Goal: Task Accomplishment & Management: Complete application form

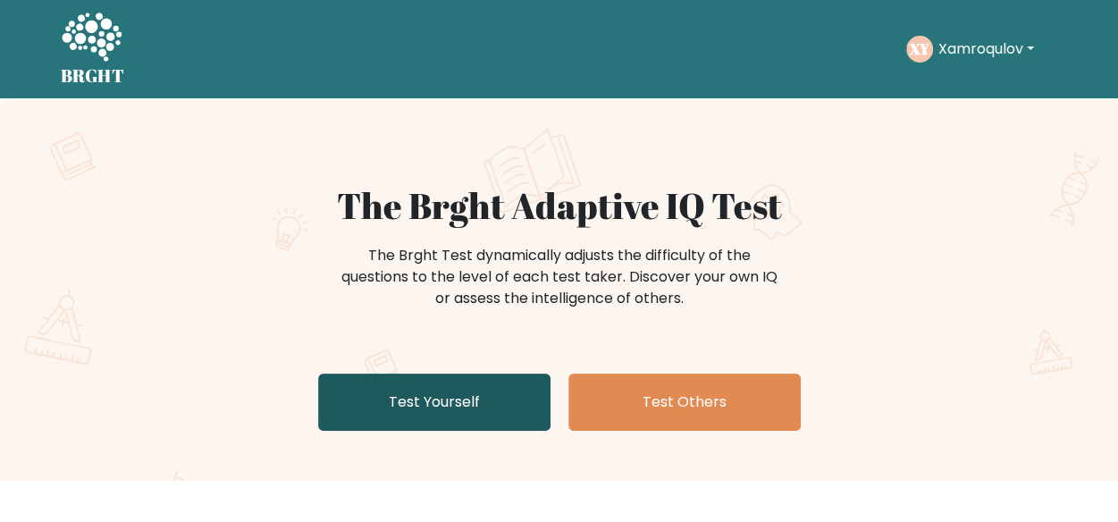
click at [393, 387] on link "Test Yourself" at bounding box center [434, 402] width 232 height 57
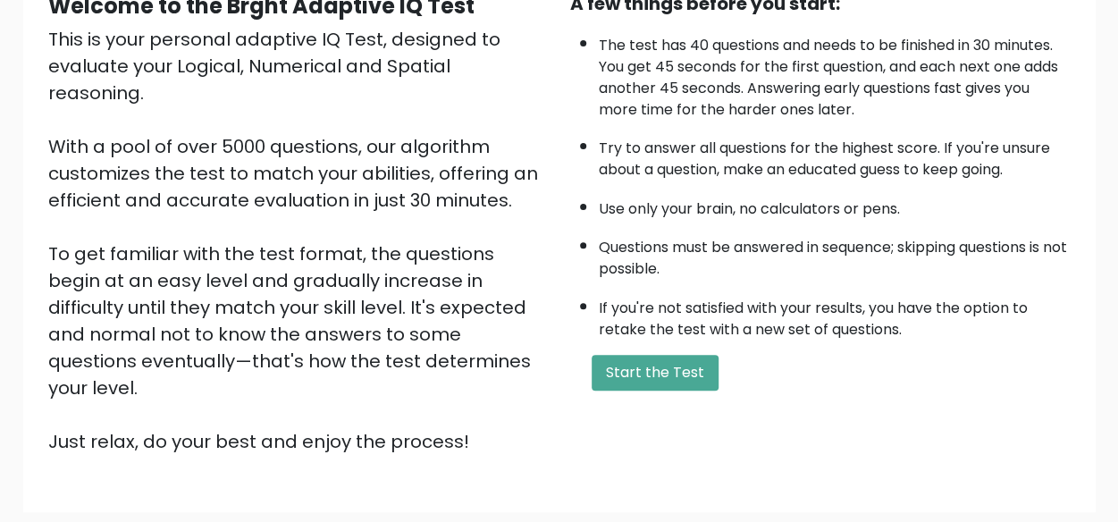
scroll to position [297, 0]
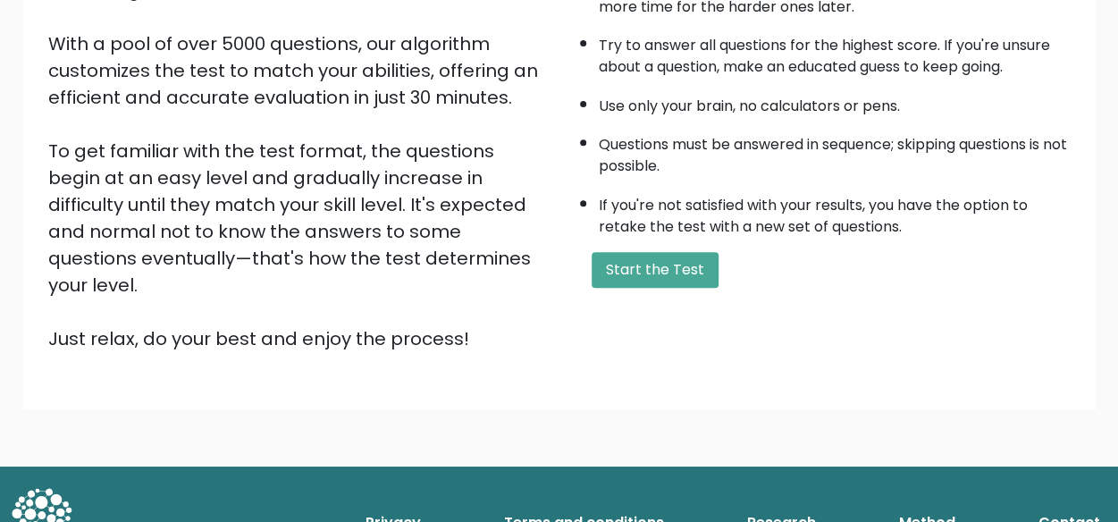
click at [649, 364] on div "Welcome to the Brght Adaptive IQ Test This is your personal adaptive IQ Test, d…" at bounding box center [559, 134] width 1118 height 665
click at [638, 275] on button "Start the Test" at bounding box center [655, 270] width 127 height 36
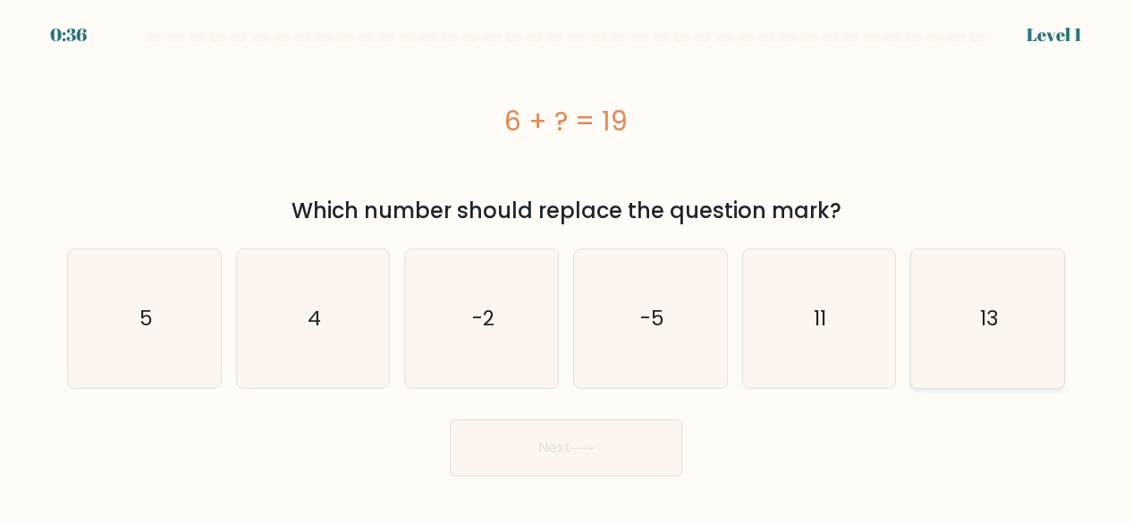
click at [987, 362] on icon "13" at bounding box center [987, 318] width 139 height 139
click at [567, 265] on input "f. 13" at bounding box center [566, 263] width 1 height 4
radio input "true"
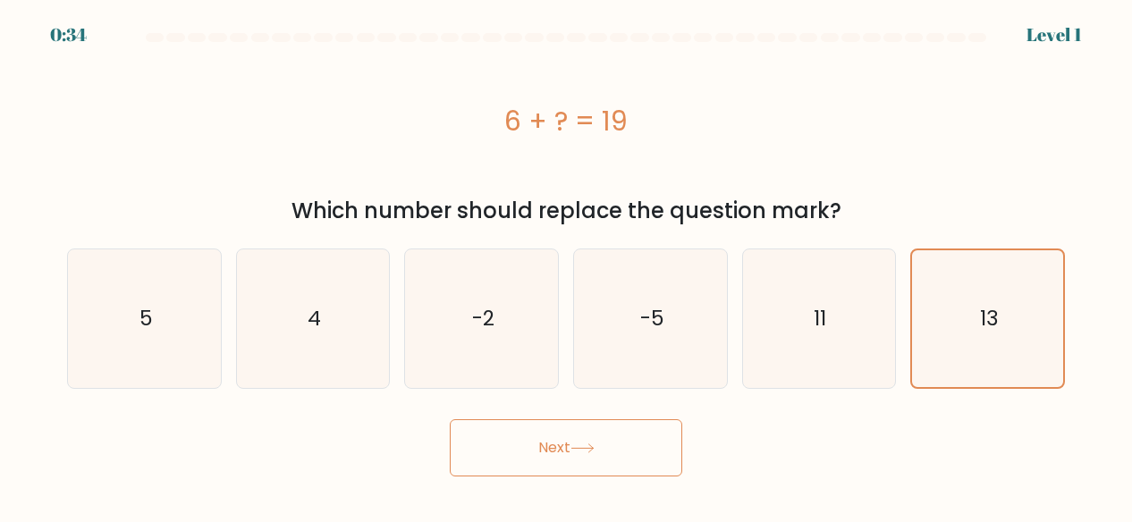
click at [659, 433] on button "Next" at bounding box center [566, 447] width 232 height 57
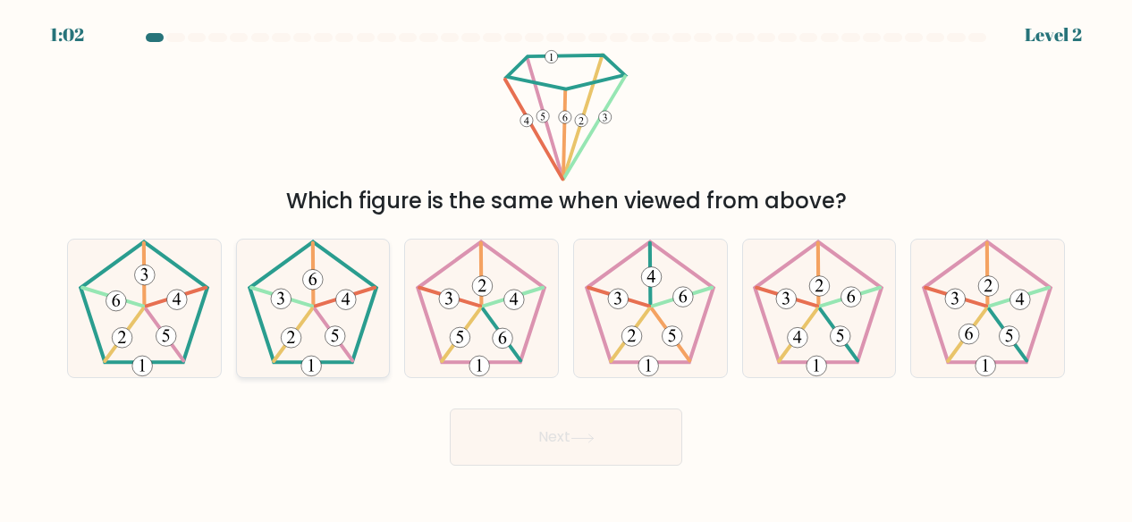
click at [325, 337] on 165 at bounding box center [335, 336] width 21 height 21
click at [566, 265] on input "b." at bounding box center [566, 263] width 1 height 4
radio input "true"
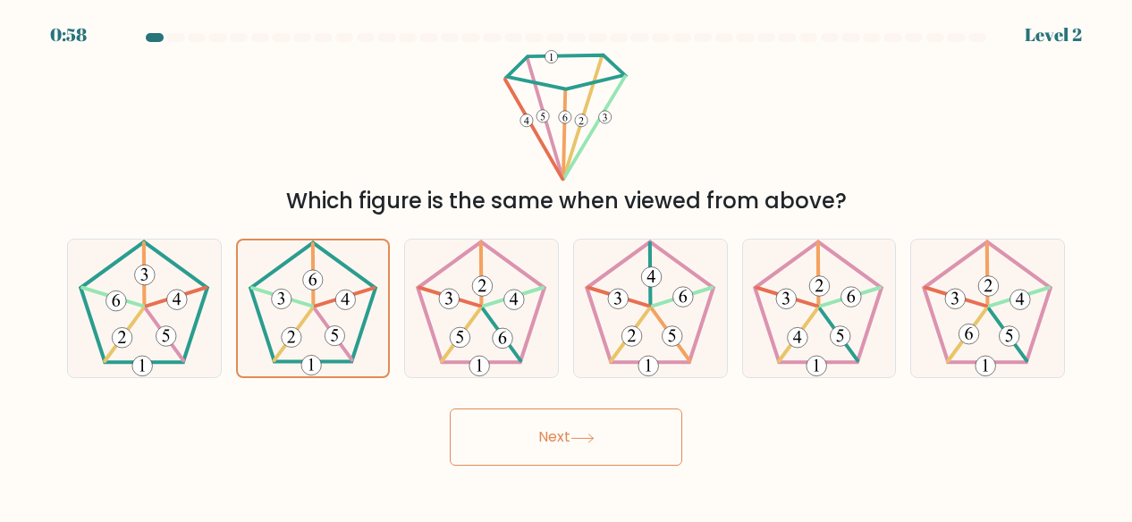
click at [487, 453] on button "Next" at bounding box center [566, 436] width 232 height 57
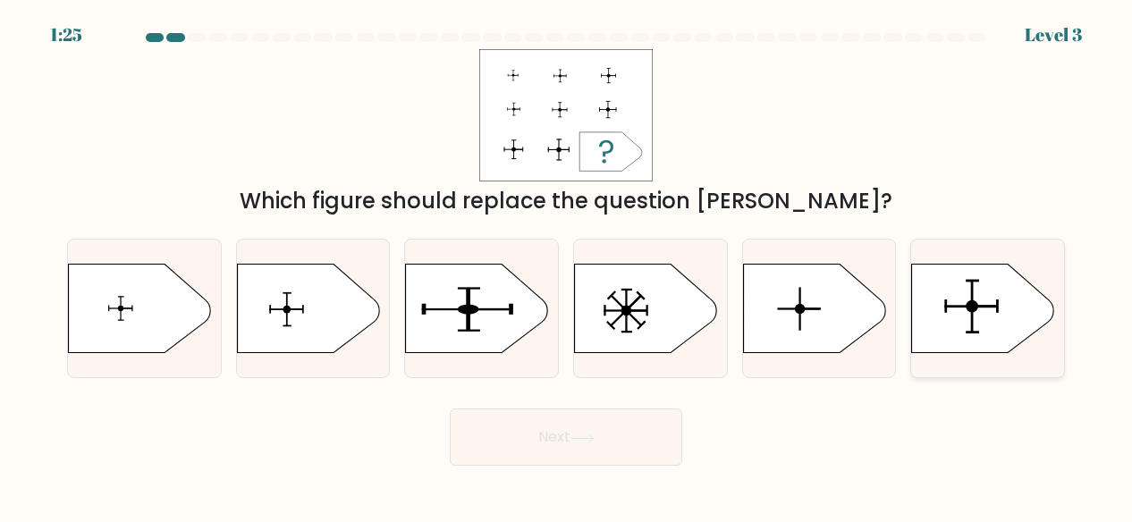
click at [974, 292] on icon at bounding box center [983, 308] width 143 height 89
click at [567, 265] on input "f." at bounding box center [566, 263] width 1 height 4
radio input "true"
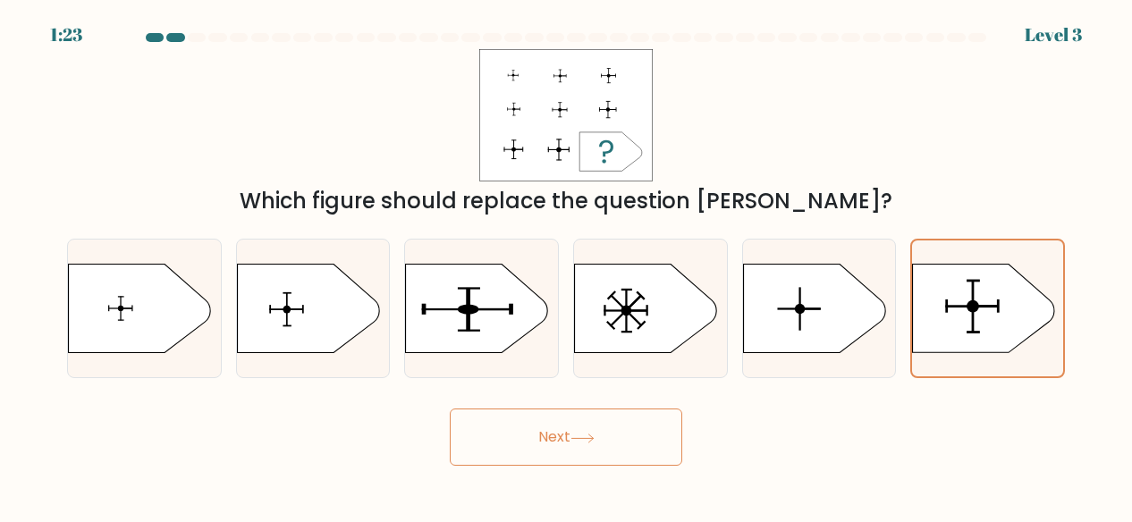
click at [626, 421] on button "Next" at bounding box center [566, 436] width 232 height 57
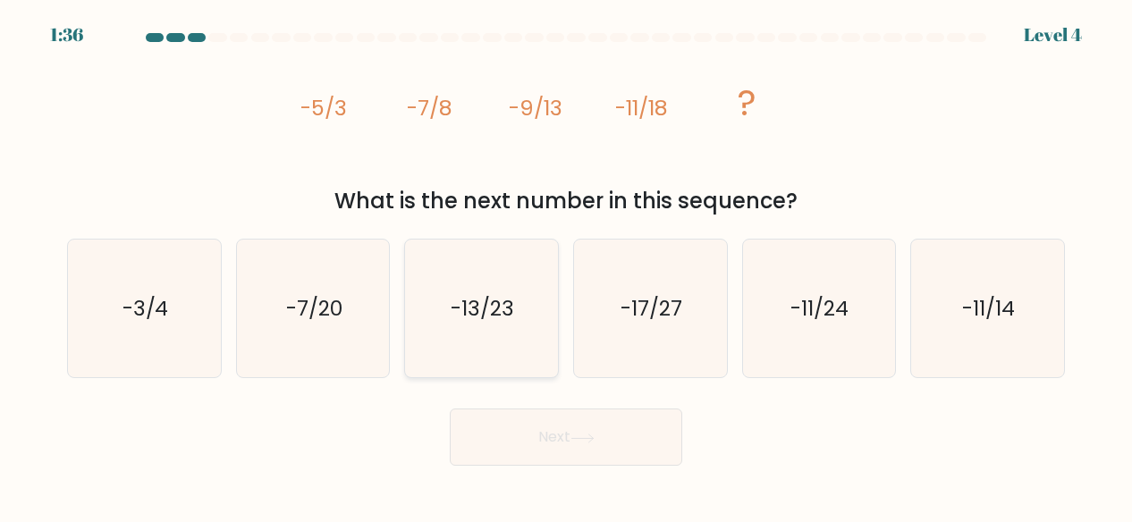
click at [477, 316] on text "-13/23" at bounding box center [482, 308] width 63 height 29
click at [566, 265] on input "c. -13/23" at bounding box center [566, 263] width 1 height 4
radio input "true"
click at [552, 416] on button "Next" at bounding box center [566, 436] width 232 height 57
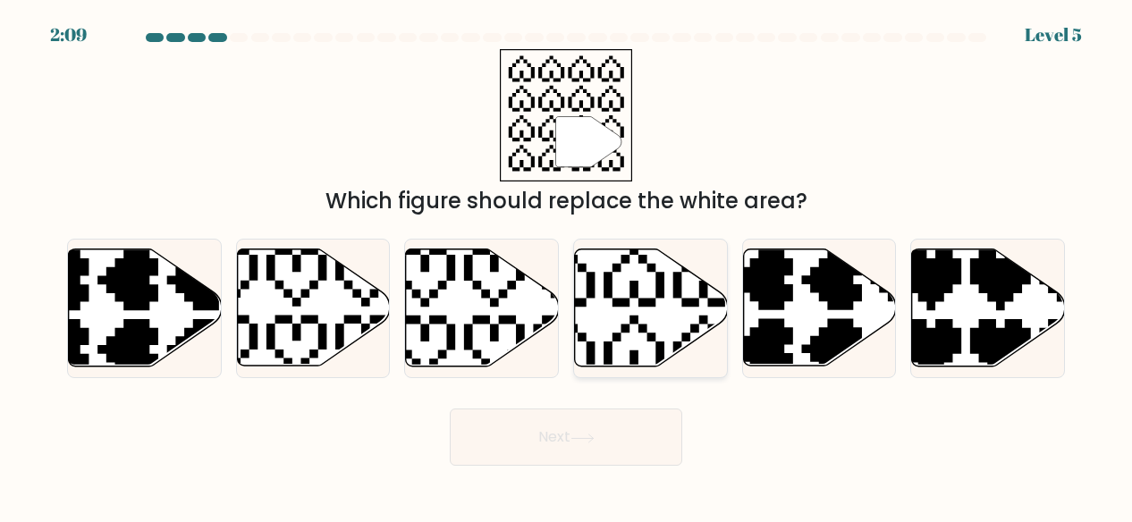
click at [594, 320] on icon at bounding box center [651, 307] width 153 height 117
click at [567, 265] on input "d." at bounding box center [566, 263] width 1 height 4
radio input "true"
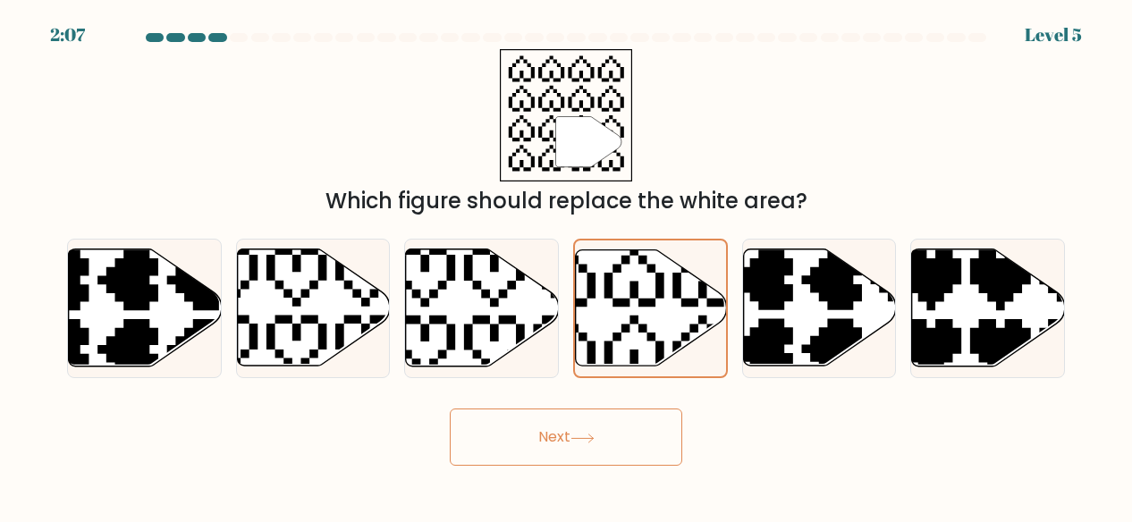
click at [592, 421] on button "Next" at bounding box center [566, 436] width 232 height 57
click at [572, 444] on button "Next" at bounding box center [566, 436] width 232 height 57
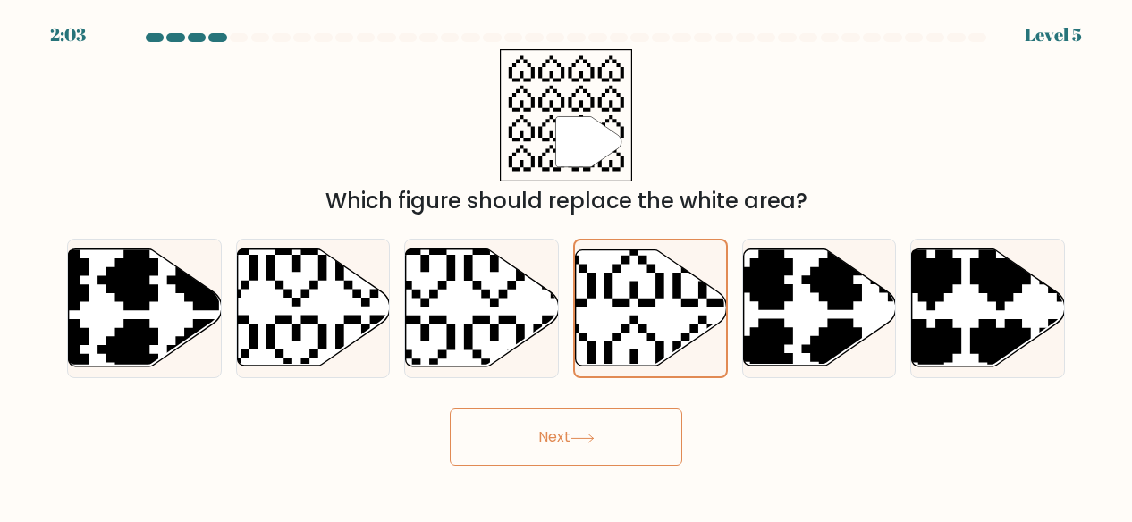
click at [572, 444] on button "Next" at bounding box center [566, 436] width 232 height 57
drag, startPoint x: 572, startPoint y: 444, endPoint x: 600, endPoint y: 439, distance: 28.2
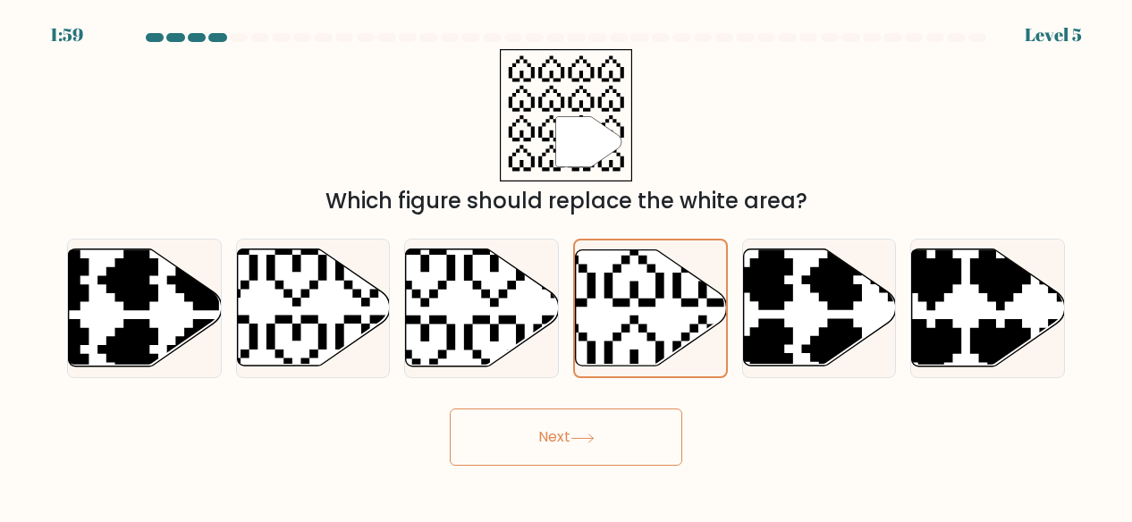
click at [600, 439] on button "Next" at bounding box center [566, 436] width 232 height 57
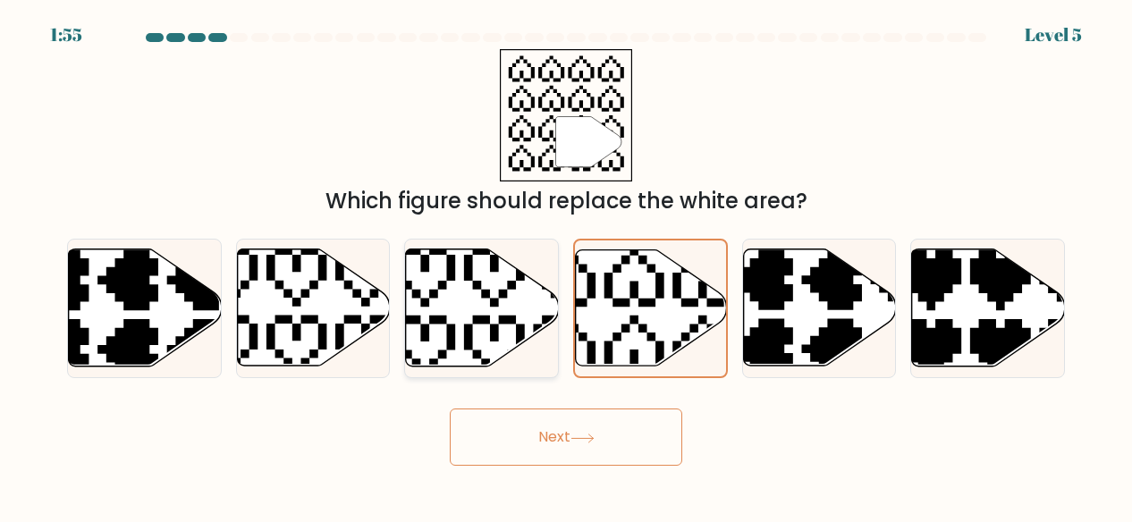
drag, startPoint x: 678, startPoint y: 346, endPoint x: 484, endPoint y: 328, distance: 194.8
click at [484, 328] on div "a. b. c. d." at bounding box center [566, 301] width 1012 height 155
click at [484, 328] on icon at bounding box center [482, 307] width 153 height 117
click at [566, 265] on input "c." at bounding box center [566, 263] width 1 height 4
radio input "true"
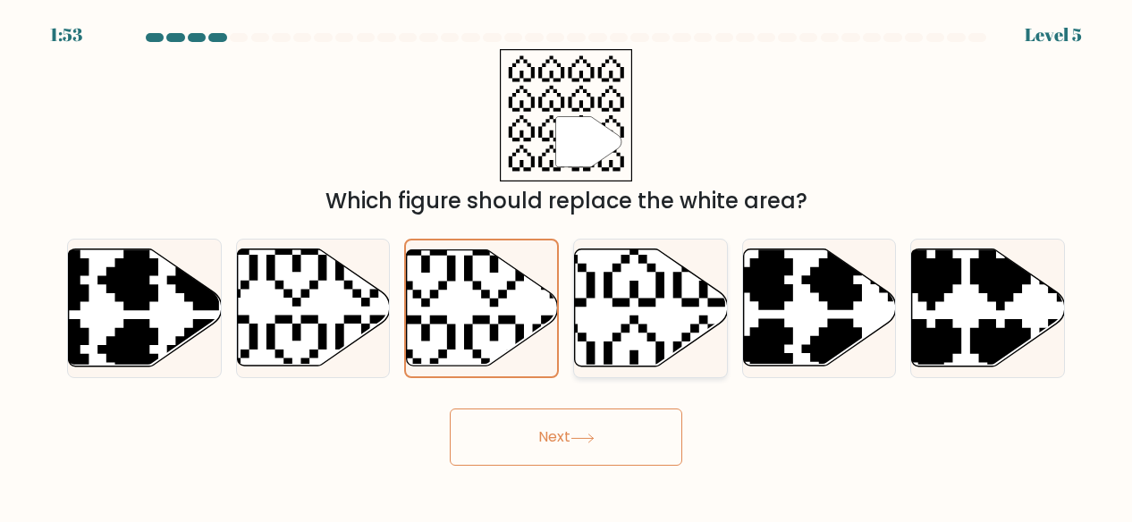
click at [641, 366] on icon at bounding box center [651, 307] width 153 height 117
click at [567, 265] on input "d." at bounding box center [566, 263] width 1 height 4
radio input "true"
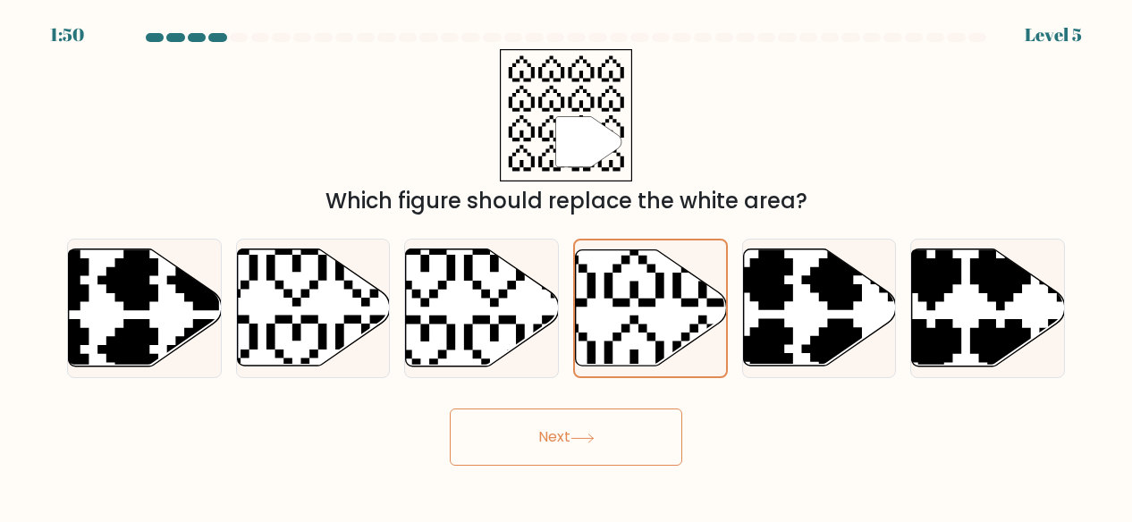
click at [582, 443] on button "Next" at bounding box center [566, 436] width 232 height 57
click at [582, 444] on button "Next" at bounding box center [566, 436] width 232 height 57
click at [547, 437] on button "Next" at bounding box center [566, 436] width 232 height 57
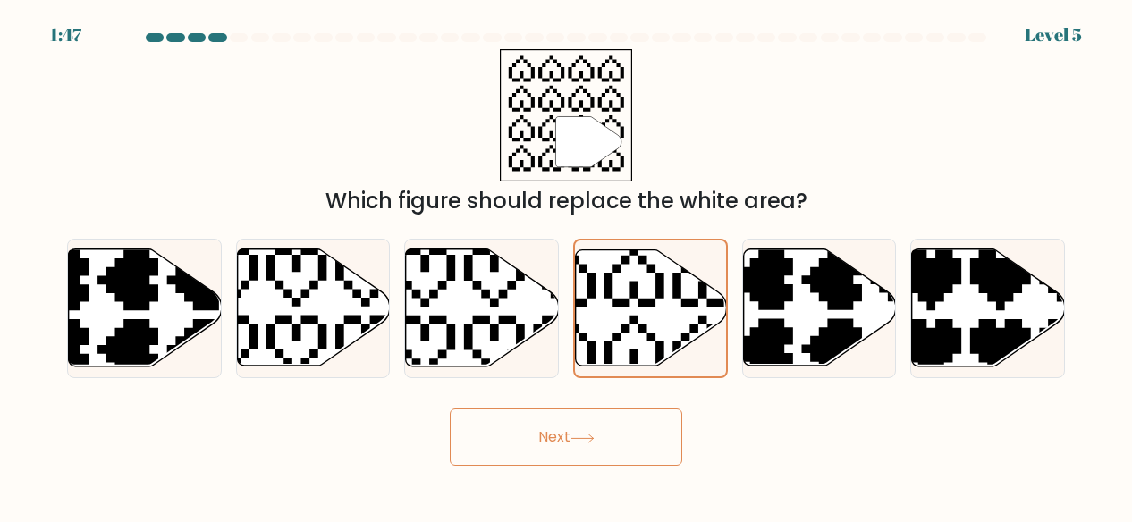
drag, startPoint x: 547, startPoint y: 437, endPoint x: 553, endPoint y: 420, distance: 18.1
click at [553, 420] on button "Next" at bounding box center [566, 436] width 232 height 57
click at [553, 421] on button "Next" at bounding box center [566, 436] width 232 height 57
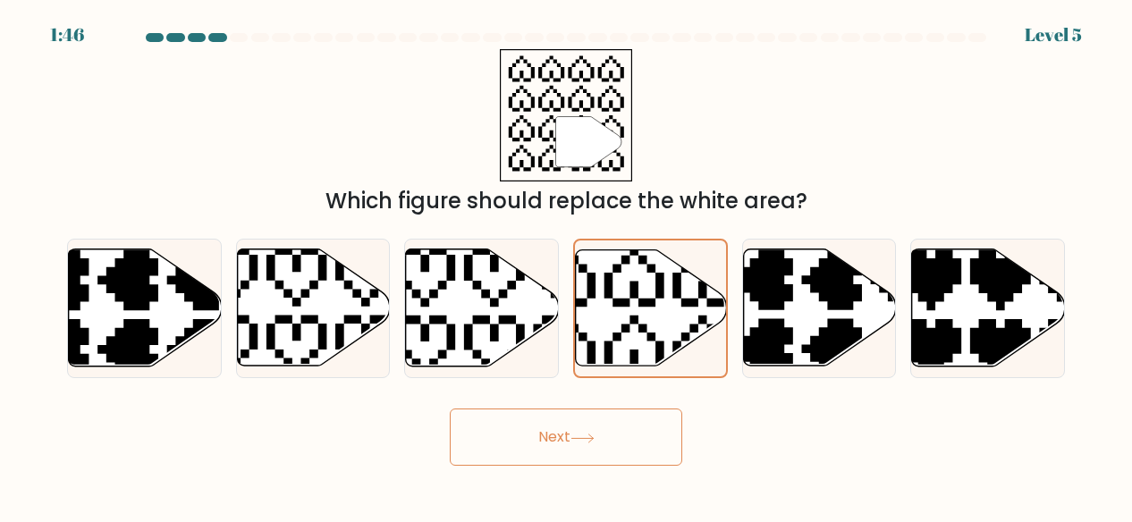
click at [553, 421] on button "Next" at bounding box center [566, 436] width 232 height 57
click at [655, 450] on button "Next" at bounding box center [566, 436] width 232 height 57
click at [642, 366] on icon at bounding box center [651, 307] width 151 height 115
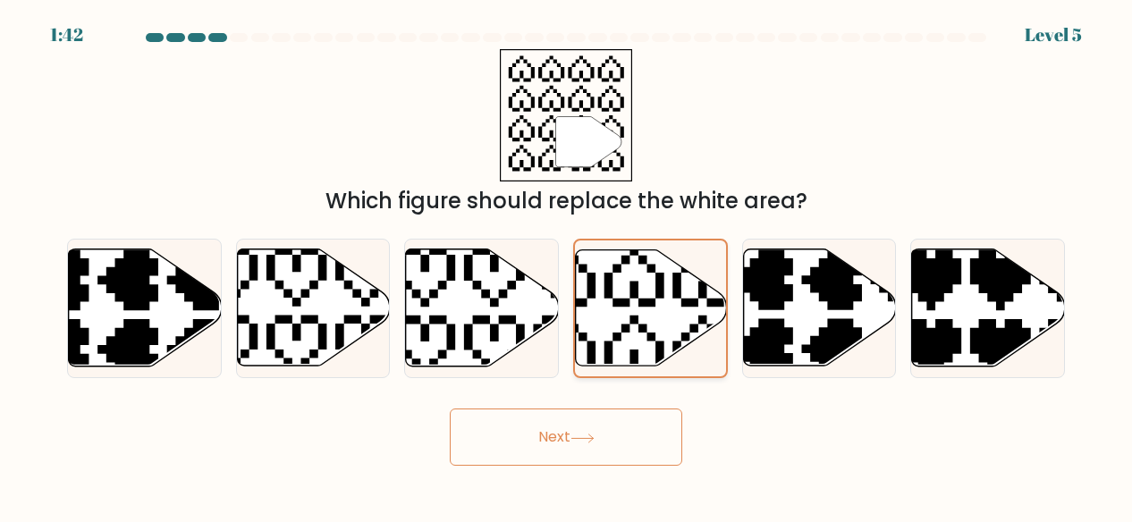
click at [567, 265] on input "d." at bounding box center [566, 263] width 1 height 4
click at [642, 366] on icon at bounding box center [651, 307] width 151 height 115
click at [567, 265] on input "d." at bounding box center [566, 263] width 1 height 4
click at [642, 366] on icon at bounding box center [650, 308] width 151 height 118
click at [567, 265] on input "d." at bounding box center [566, 263] width 1 height 4
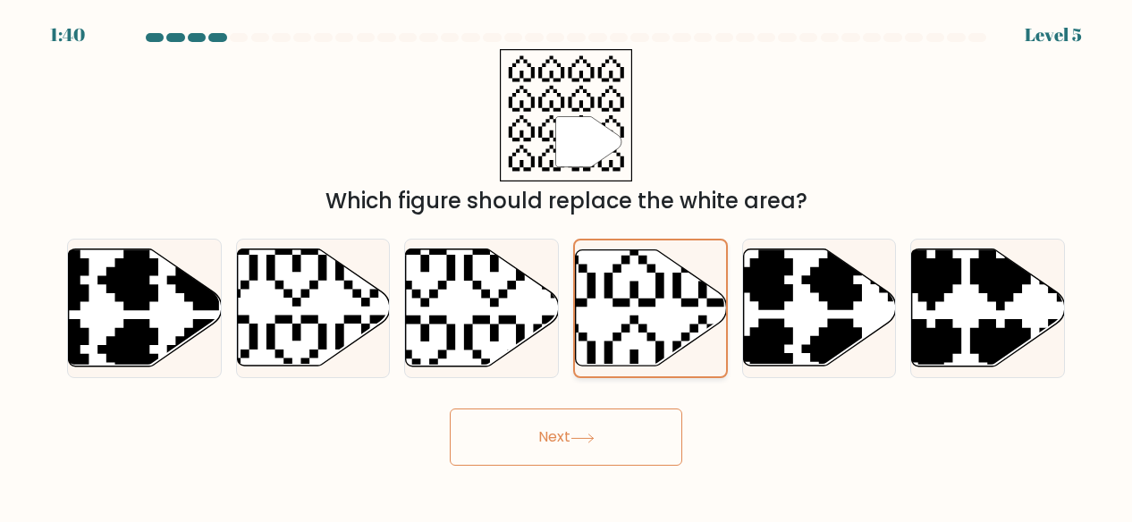
click at [644, 364] on icon at bounding box center [651, 307] width 151 height 115
click at [567, 265] on input "d." at bounding box center [566, 263] width 1 height 4
click at [644, 364] on icon at bounding box center [651, 307] width 151 height 115
click at [567, 265] on input "d." at bounding box center [566, 263] width 1 height 4
click at [644, 364] on icon at bounding box center [651, 307] width 151 height 115
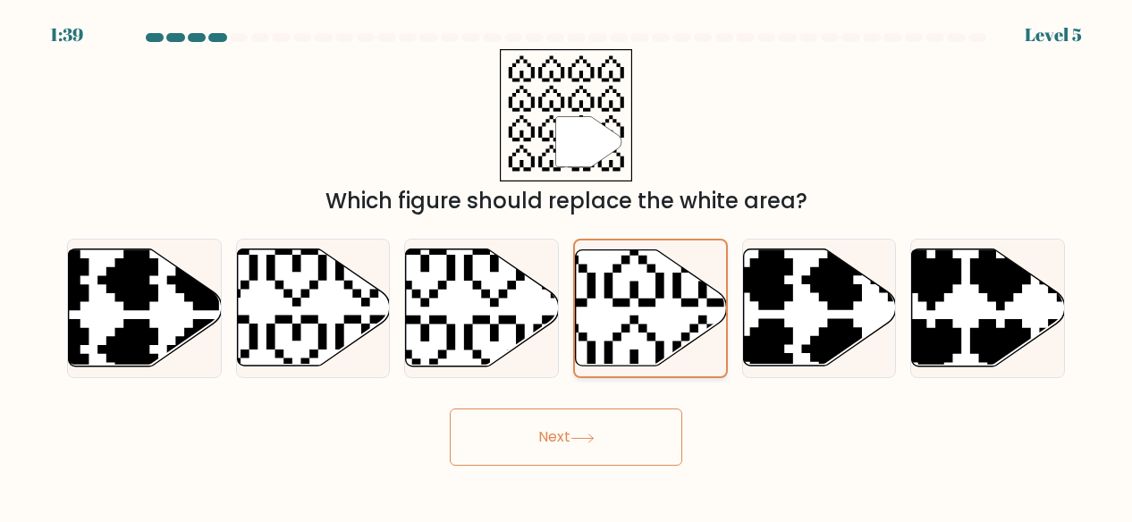
click at [567, 265] on input "d." at bounding box center [566, 263] width 1 height 4
click at [644, 364] on icon at bounding box center [651, 307] width 151 height 115
click at [567, 265] on input "d." at bounding box center [566, 263] width 1 height 4
click at [535, 333] on icon at bounding box center [529, 242] width 268 height 268
click at [566, 265] on input "c." at bounding box center [566, 263] width 1 height 4
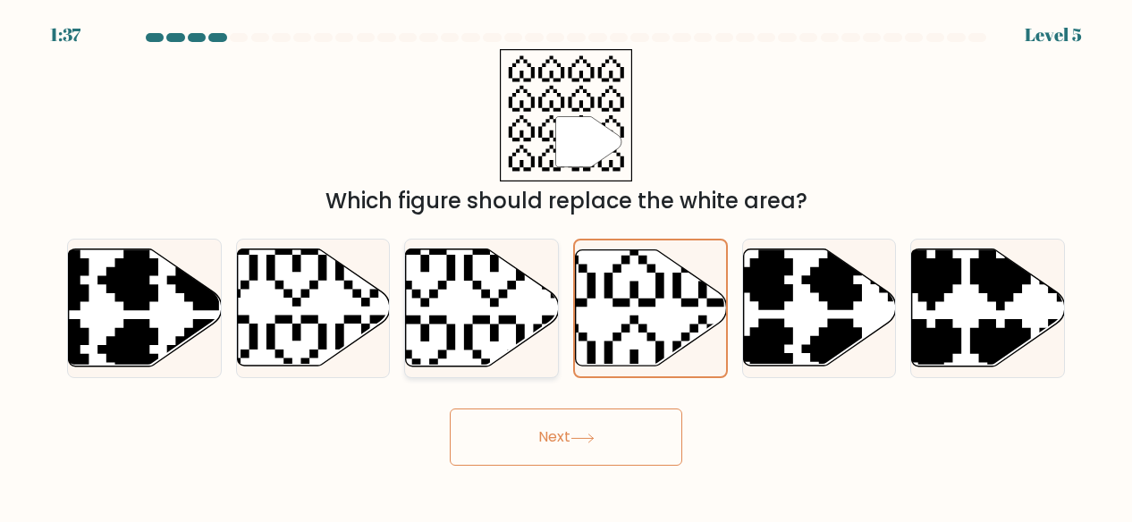
radio input "true"
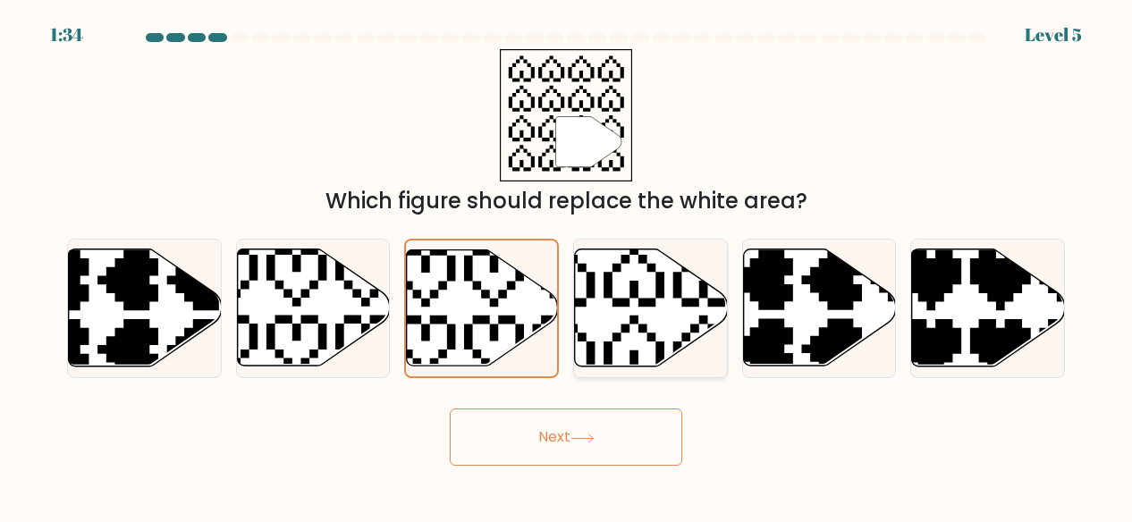
click at [575, 325] on icon at bounding box center [599, 242] width 268 height 268
click at [567, 265] on input "d." at bounding box center [566, 263] width 1 height 4
radio input "true"
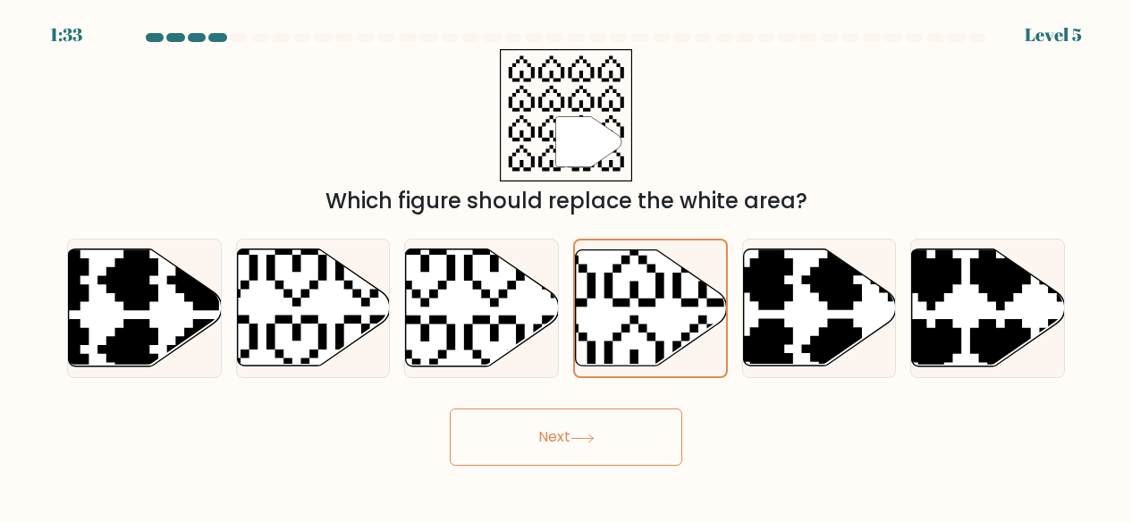
click at [535, 437] on button "Next" at bounding box center [566, 436] width 232 height 57
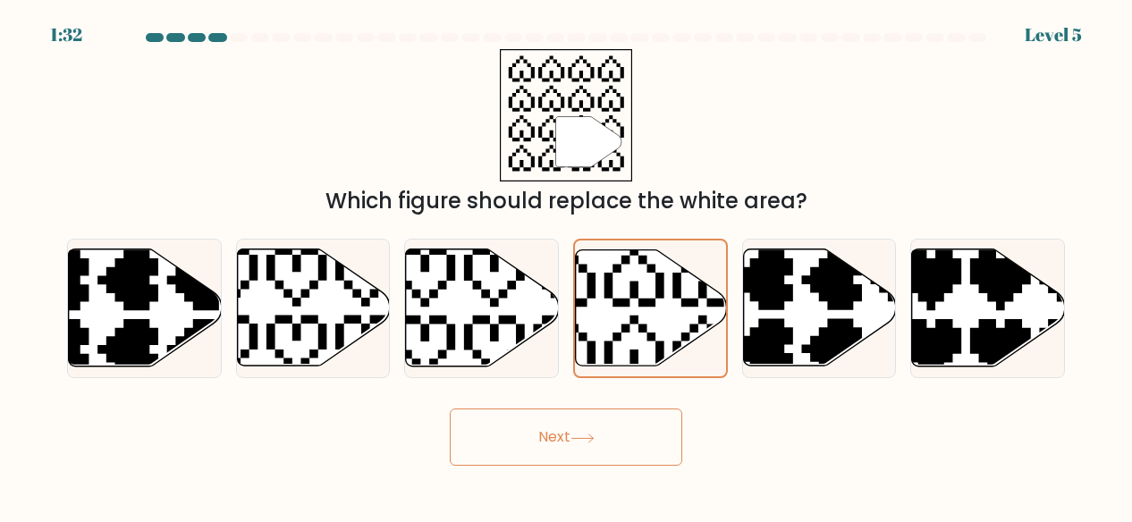
click at [535, 437] on button "Next" at bounding box center [566, 436] width 232 height 57
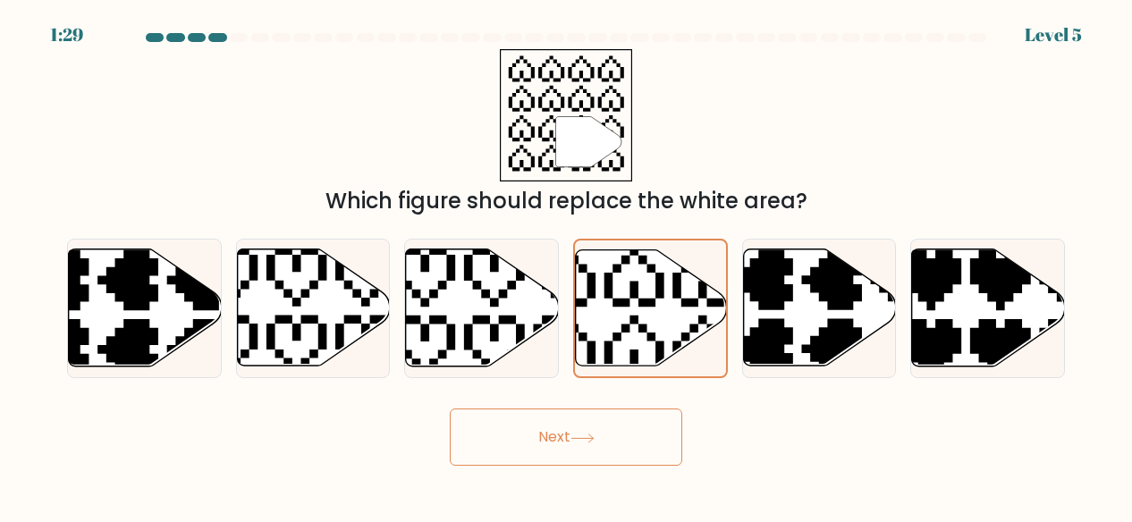
click at [535, 437] on button "Next" at bounding box center [566, 436] width 232 height 57
drag, startPoint x: 535, startPoint y: 437, endPoint x: 569, endPoint y: 430, distance: 35.6
click at [569, 430] on button "Next" at bounding box center [566, 436] width 232 height 57
click at [569, 427] on button "Next" at bounding box center [566, 436] width 232 height 57
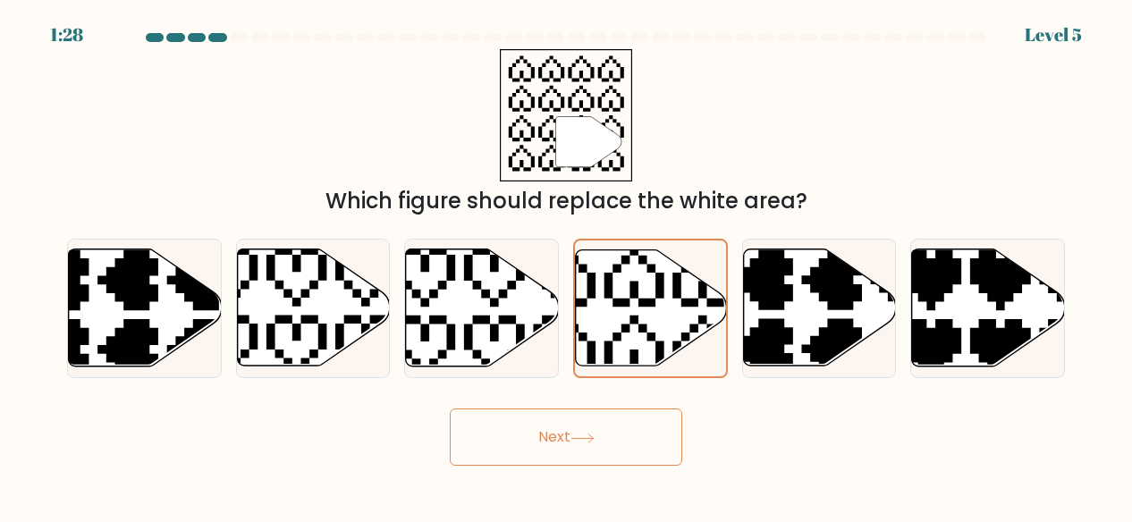
click at [569, 427] on button "Next" at bounding box center [566, 436] width 232 height 57
click at [569, 429] on button "Next" at bounding box center [566, 436] width 232 height 57
click at [608, 346] on icon at bounding box center [599, 242] width 265 height 265
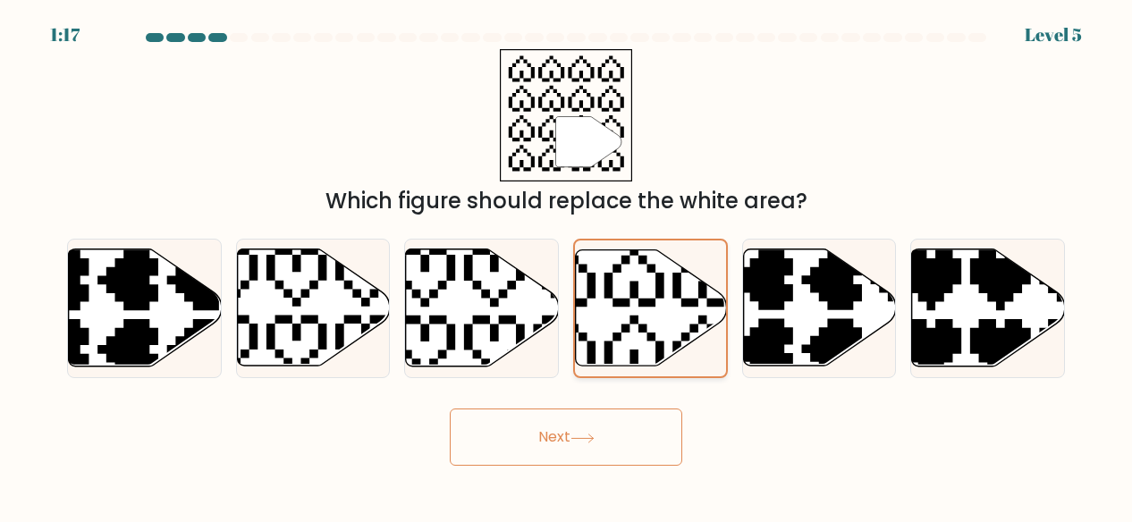
click at [567, 265] on input "d." at bounding box center [566, 263] width 1 height 4
click at [568, 429] on button "Next" at bounding box center [566, 436] width 232 height 57
drag, startPoint x: 502, startPoint y: 421, endPoint x: 266, endPoint y: 335, distance: 251.1
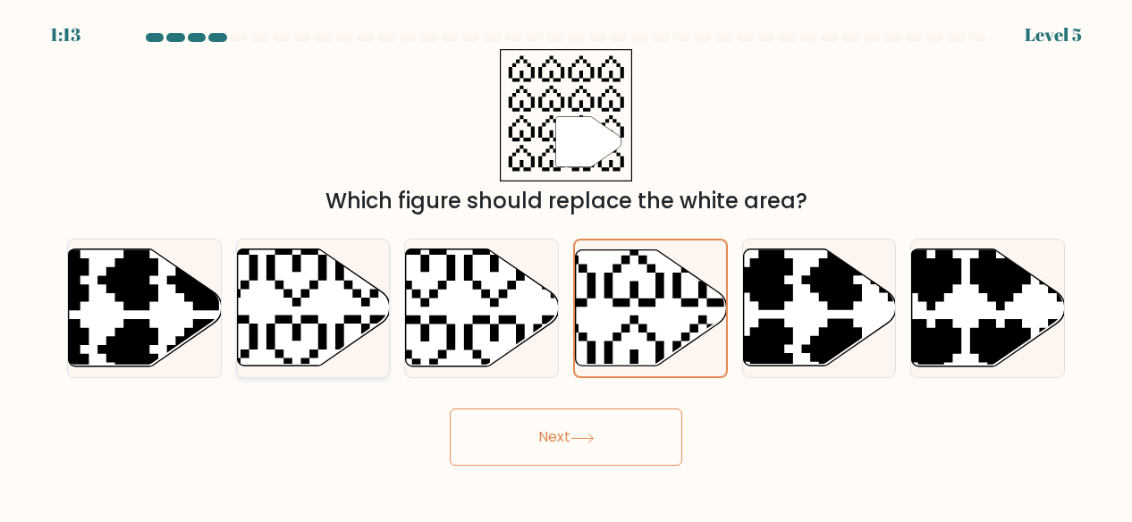
click at [266, 335] on form "a." at bounding box center [566, 249] width 1132 height 433
click at [263, 341] on icon at bounding box center [313, 307] width 153 height 117
click at [566, 265] on input "b." at bounding box center [566, 263] width 1 height 4
radio input "true"
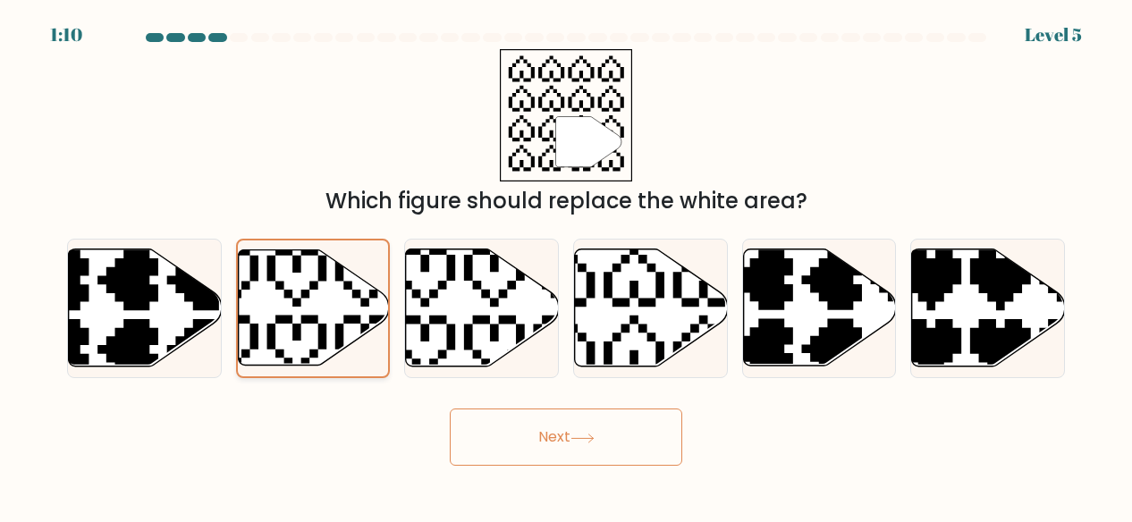
click at [263, 341] on icon at bounding box center [313, 307] width 151 height 115
click at [566, 265] on input "b." at bounding box center [566, 263] width 1 height 4
click at [571, 343] on div "d." at bounding box center [650, 309] width 169 height 140
drag, startPoint x: 572, startPoint y: 343, endPoint x: 580, endPoint y: 337, distance: 10.2
click at [580, 337] on div "d." at bounding box center [650, 309] width 169 height 140
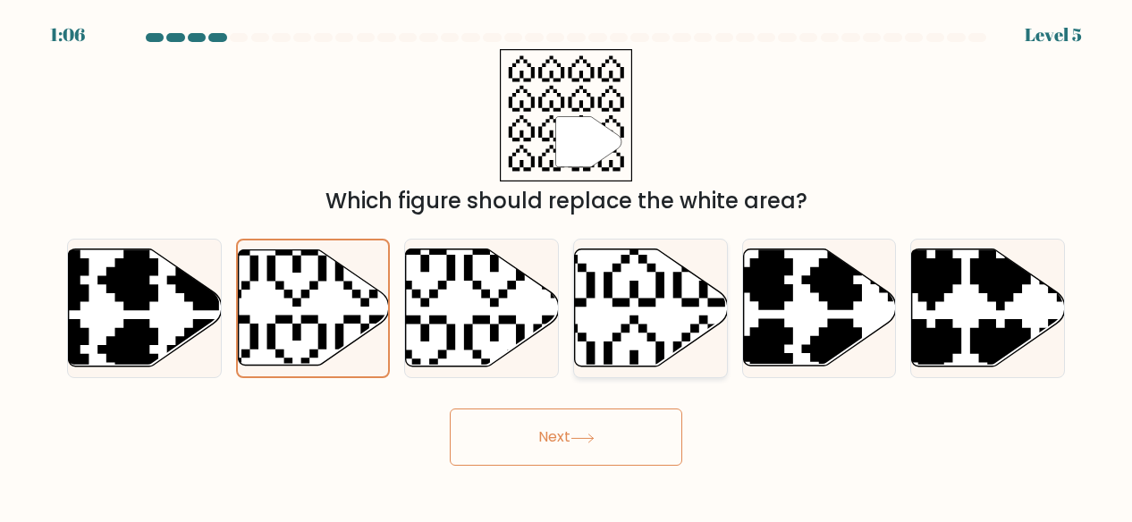
click at [580, 337] on icon at bounding box center [599, 242] width 268 height 268
click at [567, 265] on input "d." at bounding box center [566, 263] width 1 height 4
radio input "true"
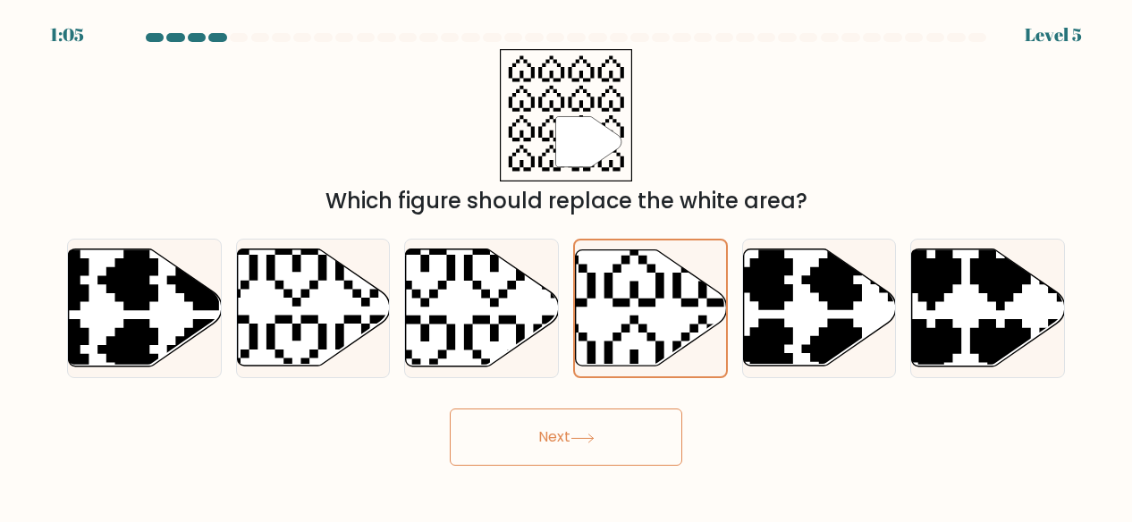
click at [535, 430] on button "Next" at bounding box center [566, 436] width 232 height 57
click at [535, 432] on button "Next" at bounding box center [566, 436] width 232 height 57
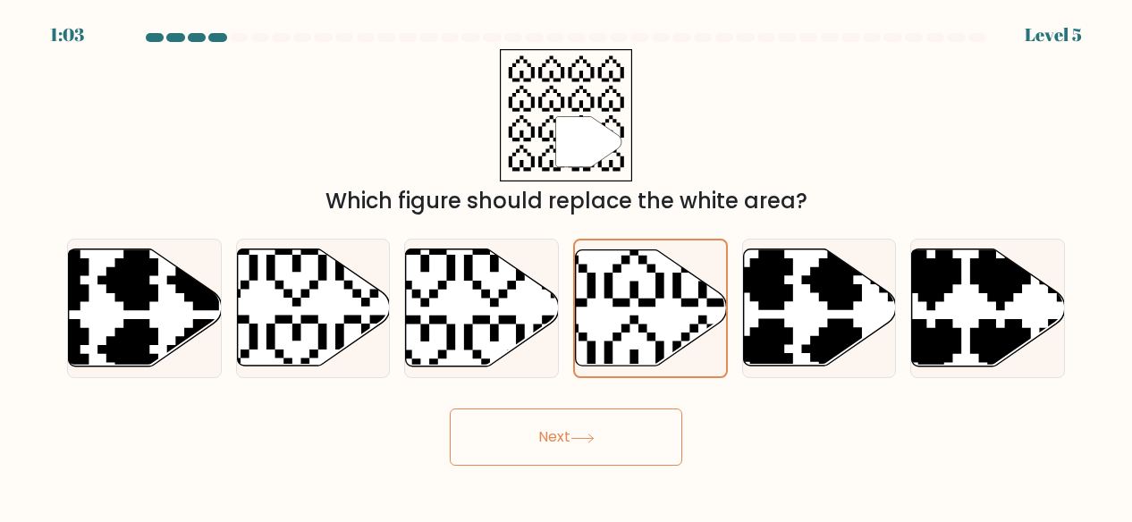
click at [535, 432] on button "Next" at bounding box center [566, 436] width 232 height 57
click at [535, 433] on button "Next" at bounding box center [566, 436] width 232 height 57
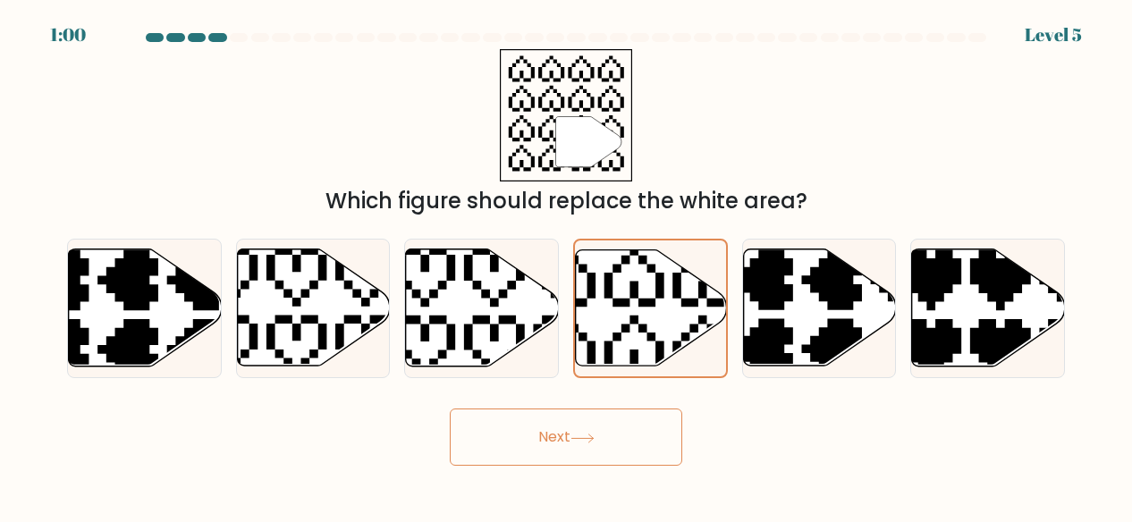
drag, startPoint x: 531, startPoint y: 435, endPoint x: 577, endPoint y: 425, distance: 47.7
click at [577, 425] on button "Next" at bounding box center [566, 436] width 232 height 57
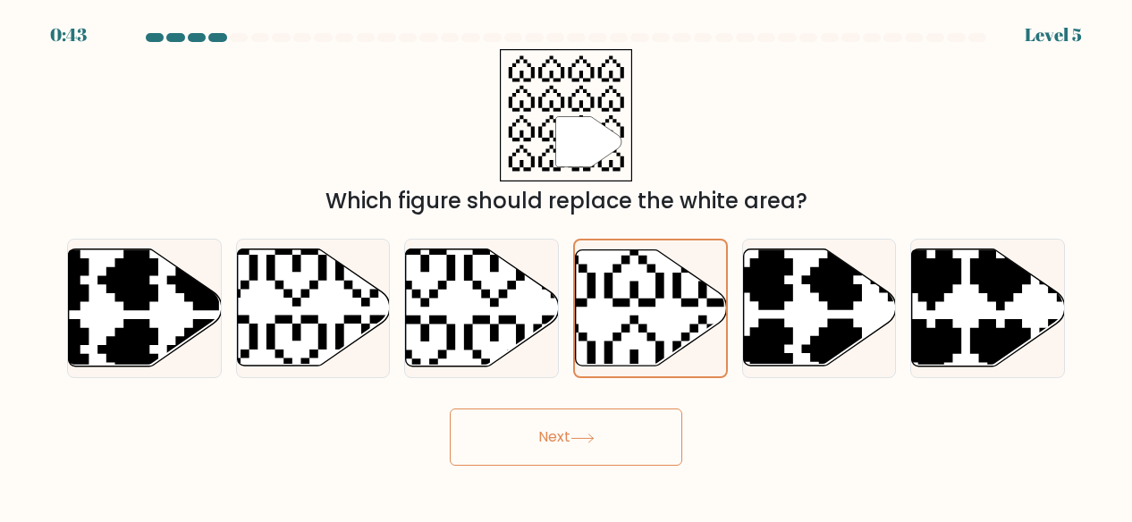
click at [577, 421] on button "Next" at bounding box center [566, 436] width 232 height 57
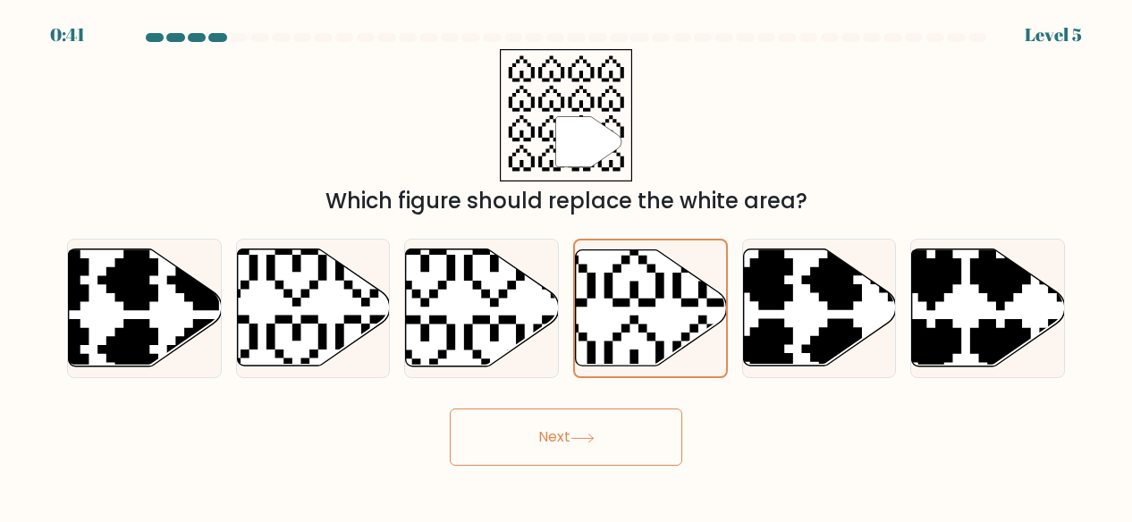
click at [577, 421] on button "Next" at bounding box center [566, 436] width 232 height 57
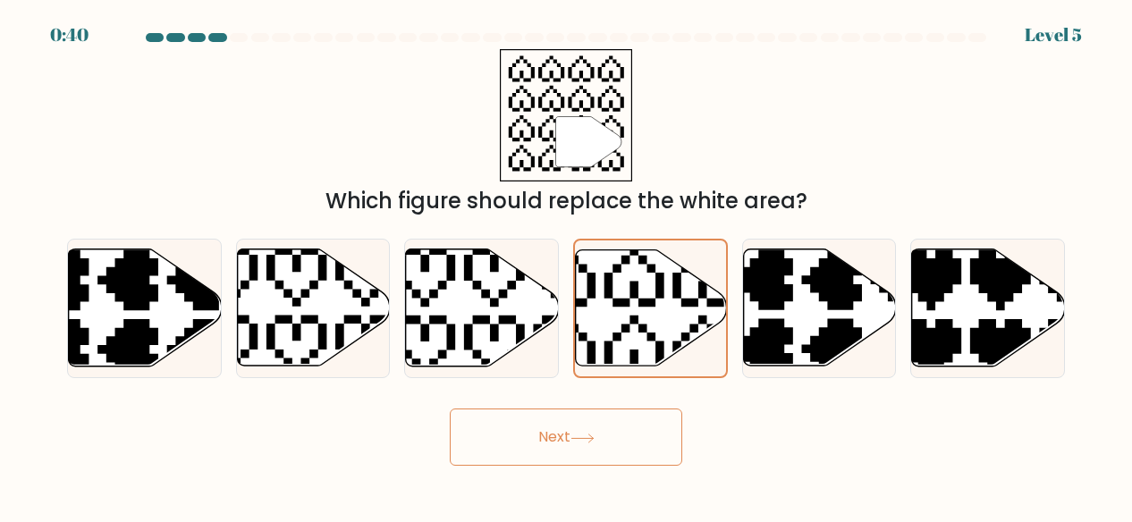
click at [577, 421] on button "Next" at bounding box center [566, 436] width 232 height 57
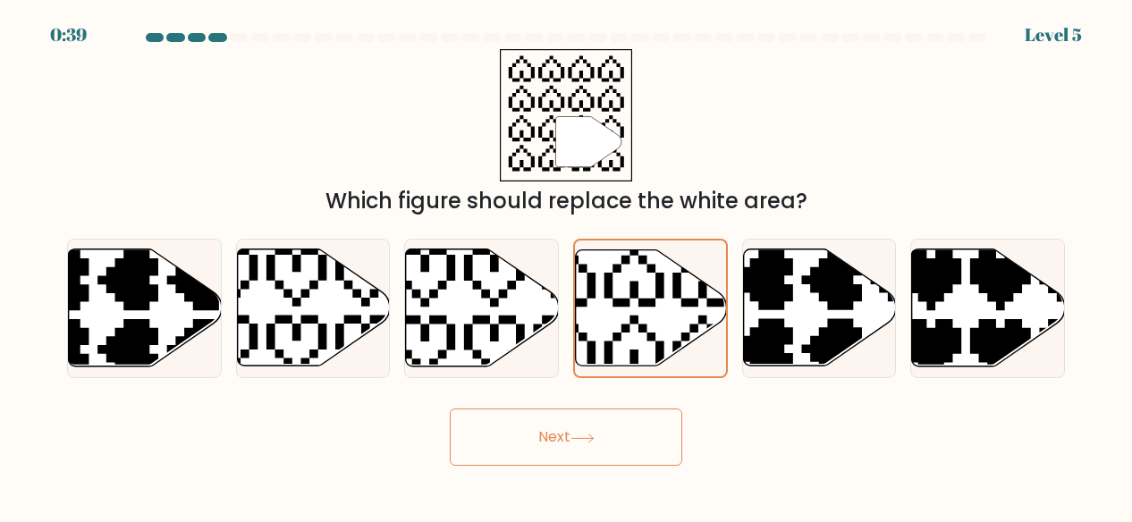
click at [577, 421] on button "Next" at bounding box center [566, 436] width 232 height 57
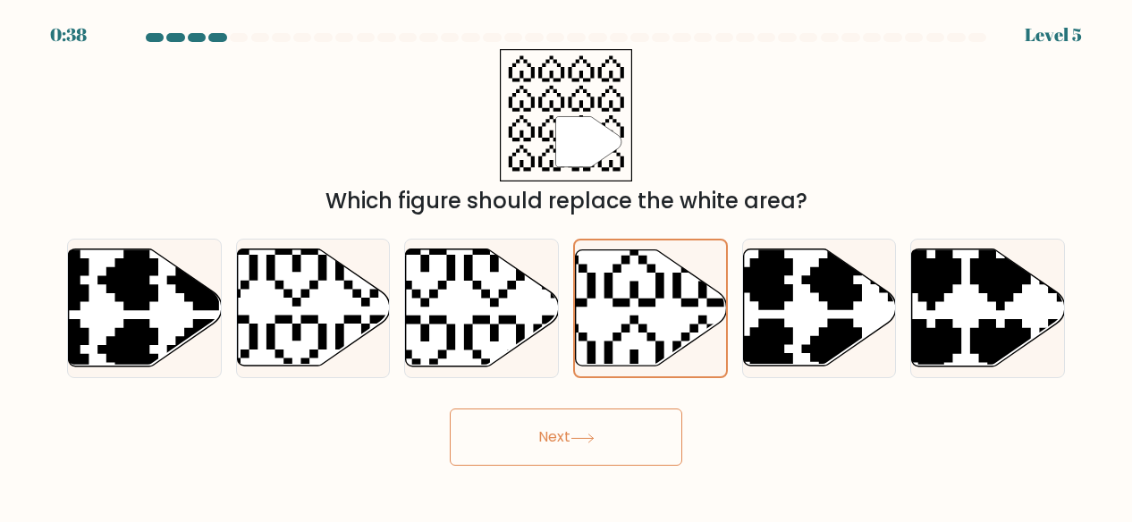
click at [577, 421] on button "Next" at bounding box center [566, 436] width 232 height 57
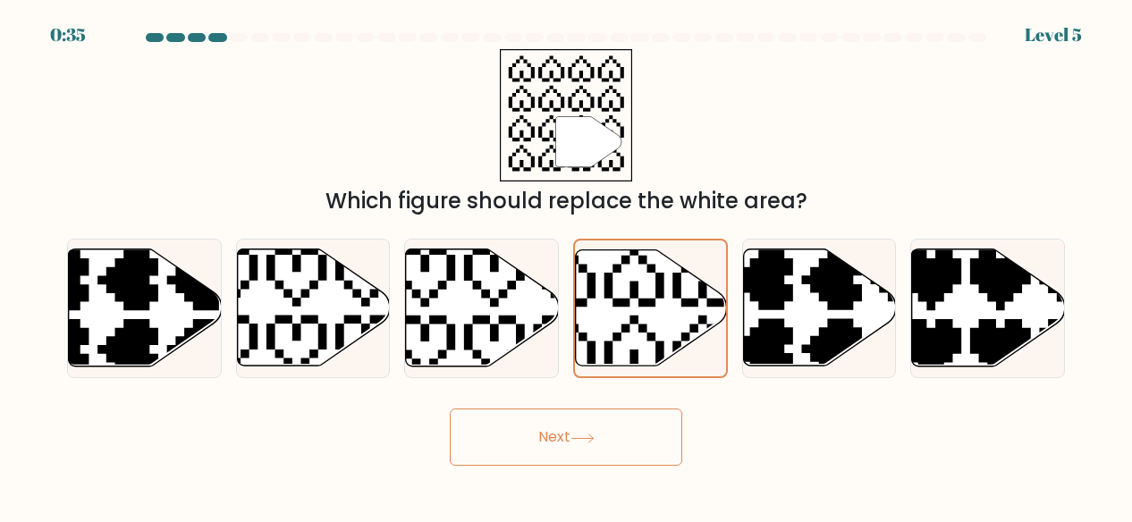
click at [577, 421] on button "Next" at bounding box center [566, 436] width 232 height 57
click at [602, 440] on button "Next" at bounding box center [566, 436] width 232 height 57
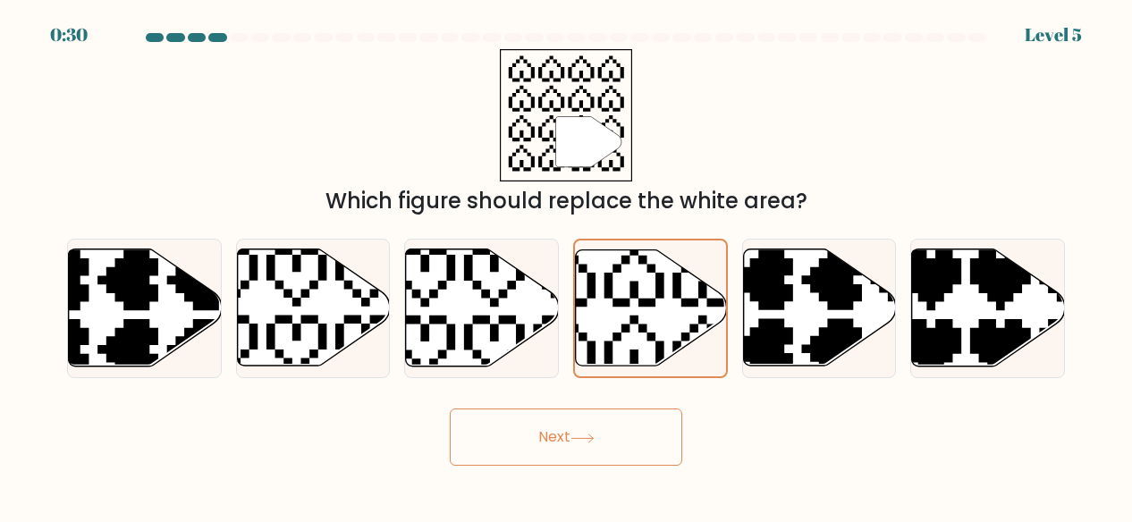
click at [602, 440] on button "Next" at bounding box center [566, 436] width 232 height 57
drag, startPoint x: 602, startPoint y: 440, endPoint x: 556, endPoint y: 428, distance: 47.9
click at [556, 428] on button "Next" at bounding box center [566, 436] width 232 height 57
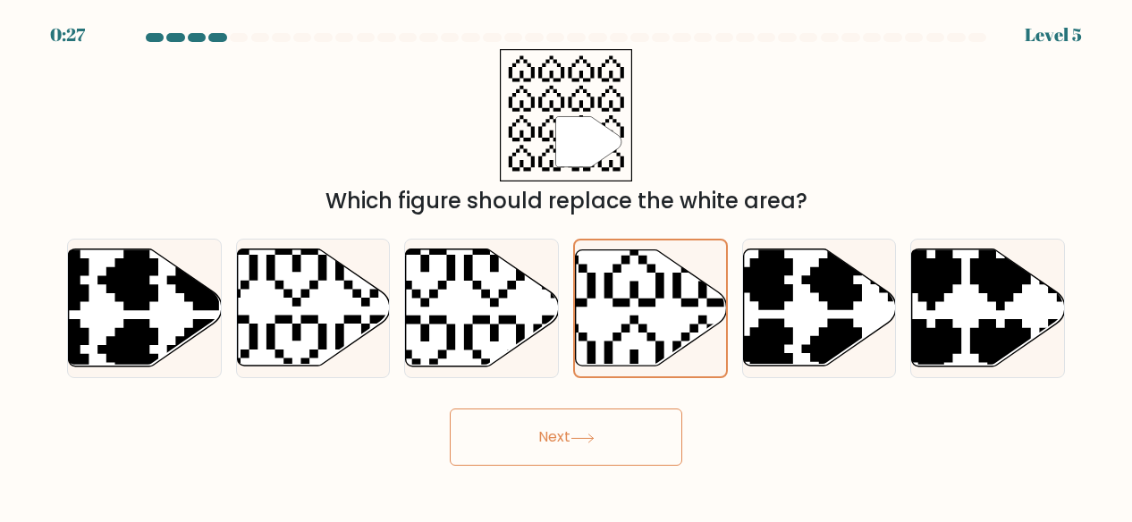
click at [500, 425] on button "Next" at bounding box center [566, 436] width 232 height 57
drag, startPoint x: 500, startPoint y: 425, endPoint x: 486, endPoint y: 435, distance: 17.2
click at [486, 435] on button "Next" at bounding box center [566, 436] width 232 height 57
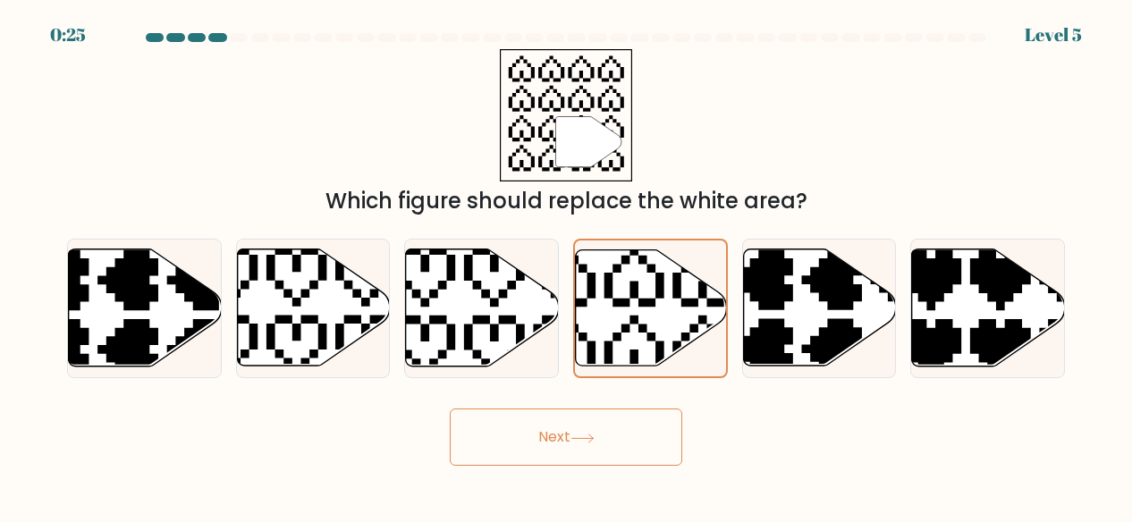
click at [652, 443] on button "Next" at bounding box center [566, 436] width 232 height 57
click at [652, 441] on button "Next" at bounding box center [566, 436] width 232 height 57
drag, startPoint x: 652, startPoint y: 441, endPoint x: 605, endPoint y: 402, distance: 60.3
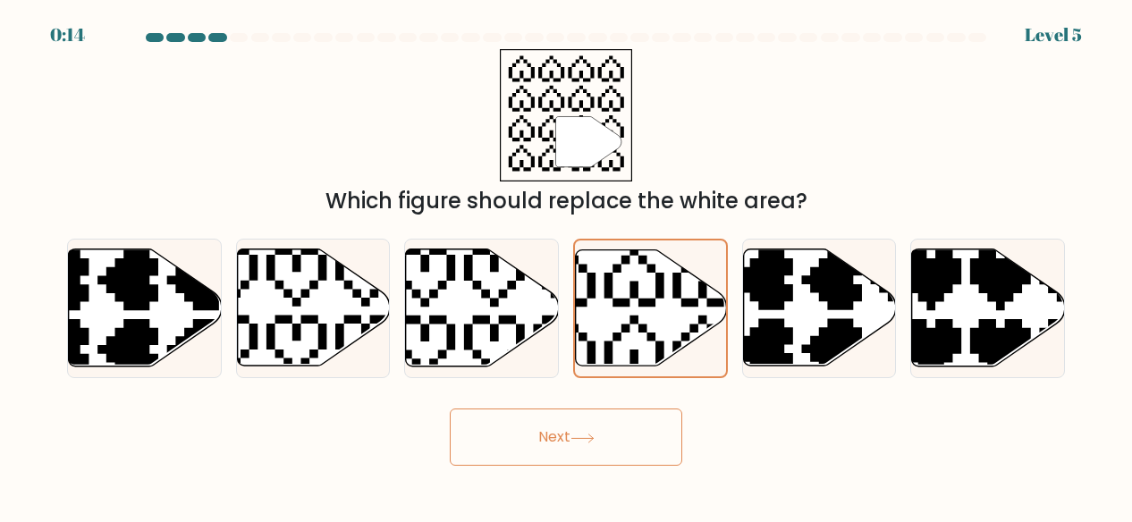
click at [605, 402] on div "Next" at bounding box center [565, 433] width 1019 height 66
click at [604, 409] on button "Next" at bounding box center [566, 436] width 232 height 57
click at [604, 411] on button "Next" at bounding box center [566, 436] width 232 height 57
click at [604, 421] on button "Next" at bounding box center [566, 436] width 232 height 57
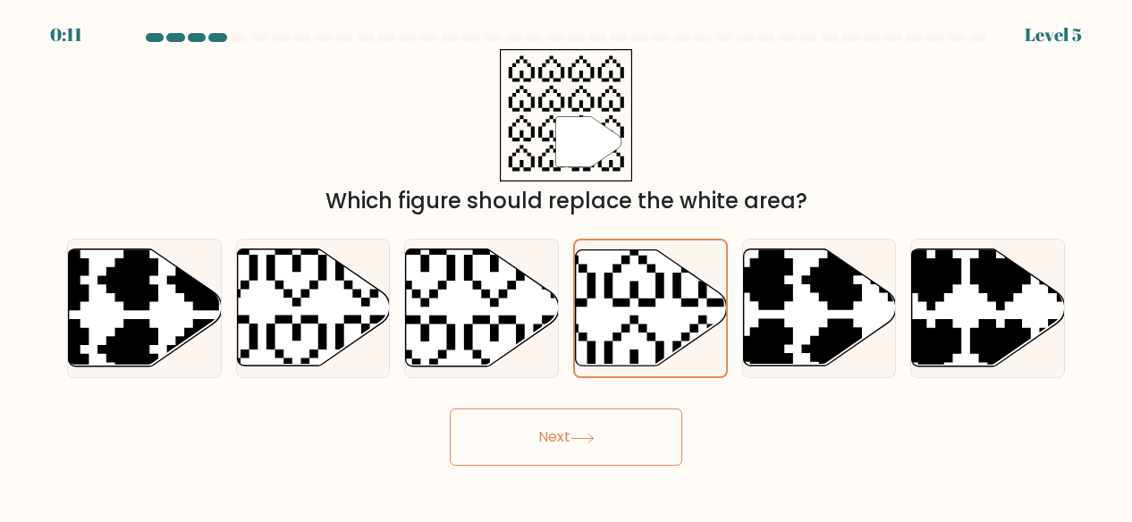
click at [604, 421] on button "Next" at bounding box center [566, 436] width 232 height 57
click at [604, 422] on button "Next" at bounding box center [566, 436] width 232 height 57
click at [604, 421] on button "Next" at bounding box center [566, 436] width 232 height 57
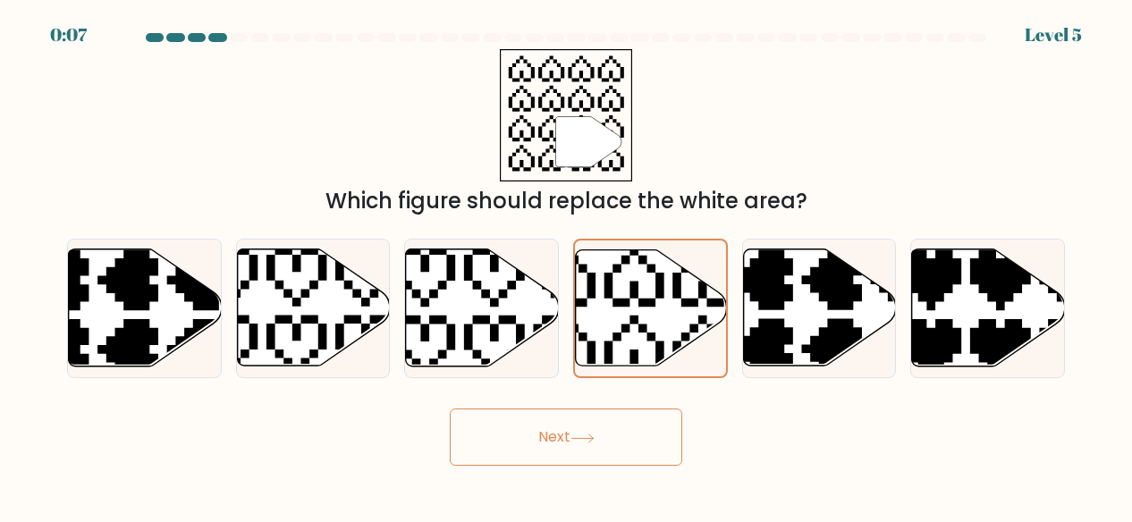
click at [604, 421] on button "Next" at bounding box center [566, 436] width 232 height 57
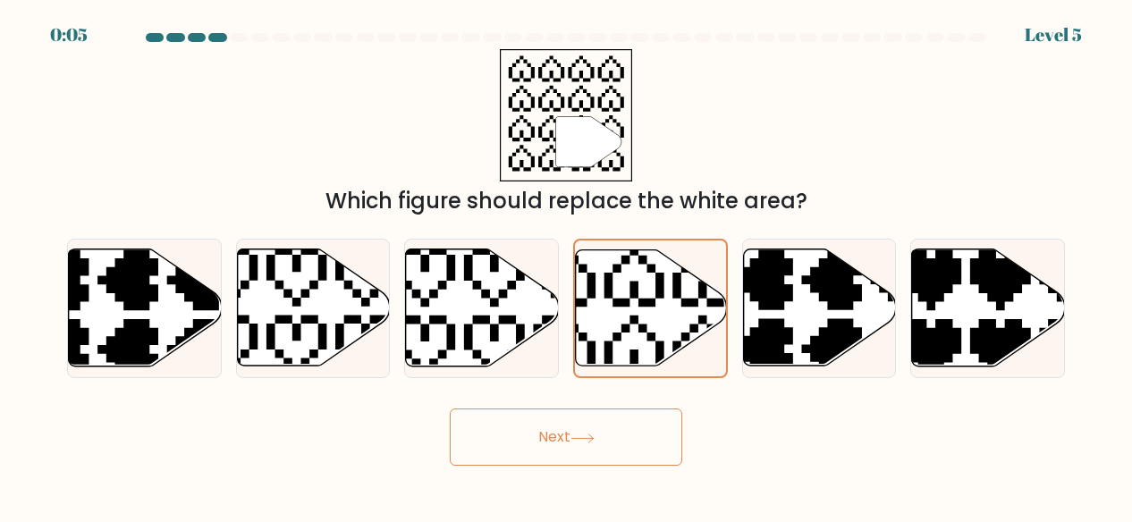
click at [604, 421] on button "Next" at bounding box center [566, 436] width 232 height 57
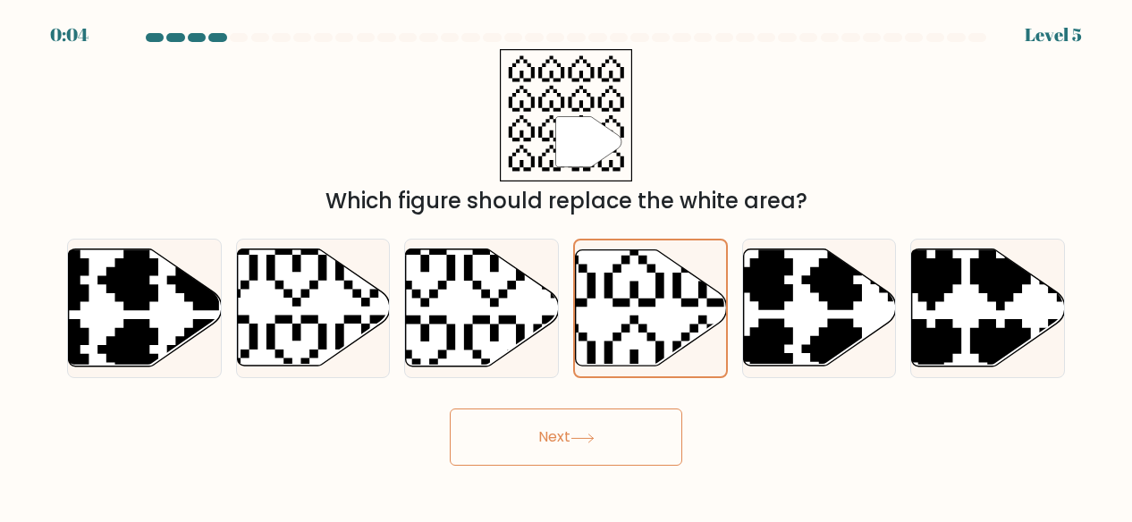
click at [604, 421] on button "Next" at bounding box center [566, 436] width 232 height 57
click at [604, 422] on button "Next" at bounding box center [566, 436] width 232 height 57
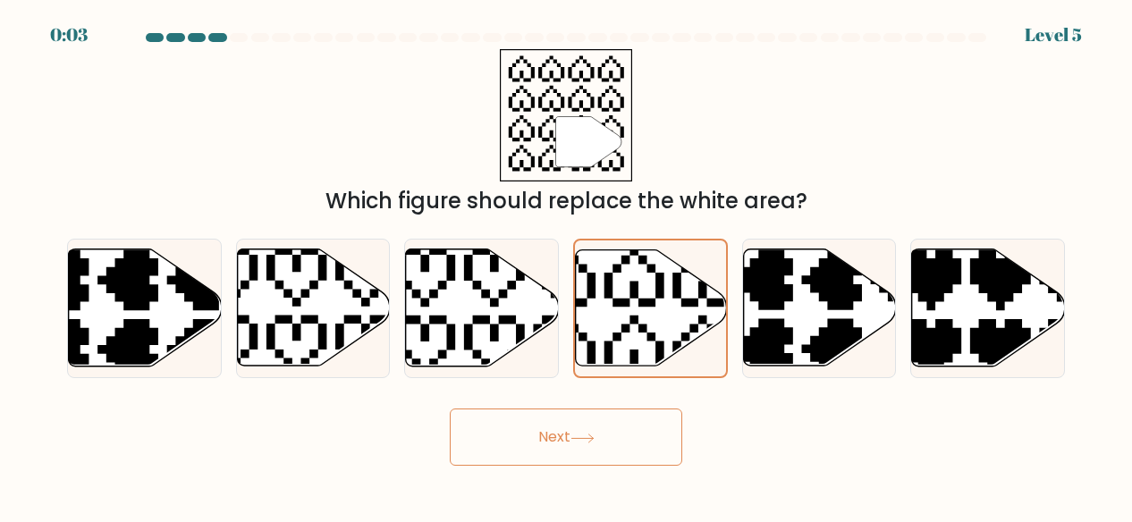
click at [604, 422] on button "Next" at bounding box center [566, 436] width 232 height 57
click at [603, 422] on button "Next" at bounding box center [566, 436] width 232 height 57
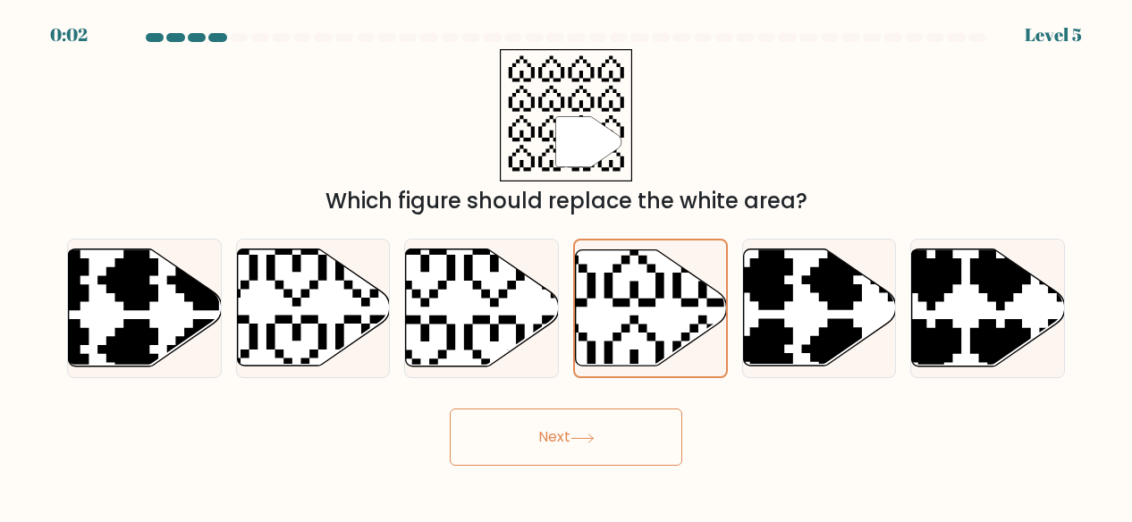
click at [603, 422] on button "Next" at bounding box center [566, 436] width 232 height 57
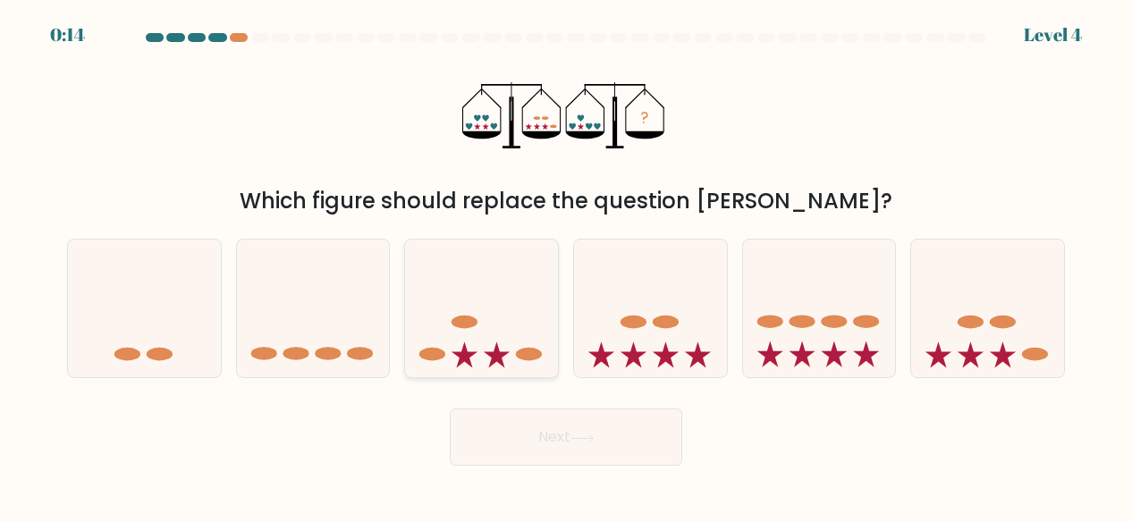
click at [488, 358] on icon at bounding box center [481, 308] width 153 height 126
click at [566, 265] on input "c." at bounding box center [566, 263] width 1 height 4
radio input "true"
click at [560, 439] on button "Next" at bounding box center [566, 436] width 232 height 57
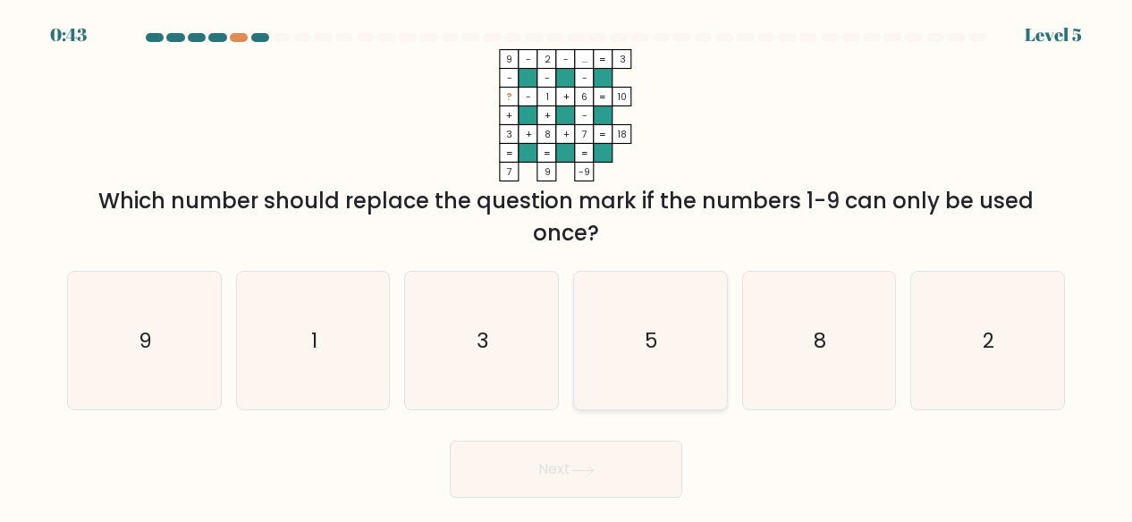
click at [631, 333] on icon "5" at bounding box center [650, 341] width 139 height 139
click at [567, 265] on input "d. 5" at bounding box center [566, 263] width 1 height 4
radio input "true"
click at [577, 453] on button "Next" at bounding box center [566, 469] width 232 height 57
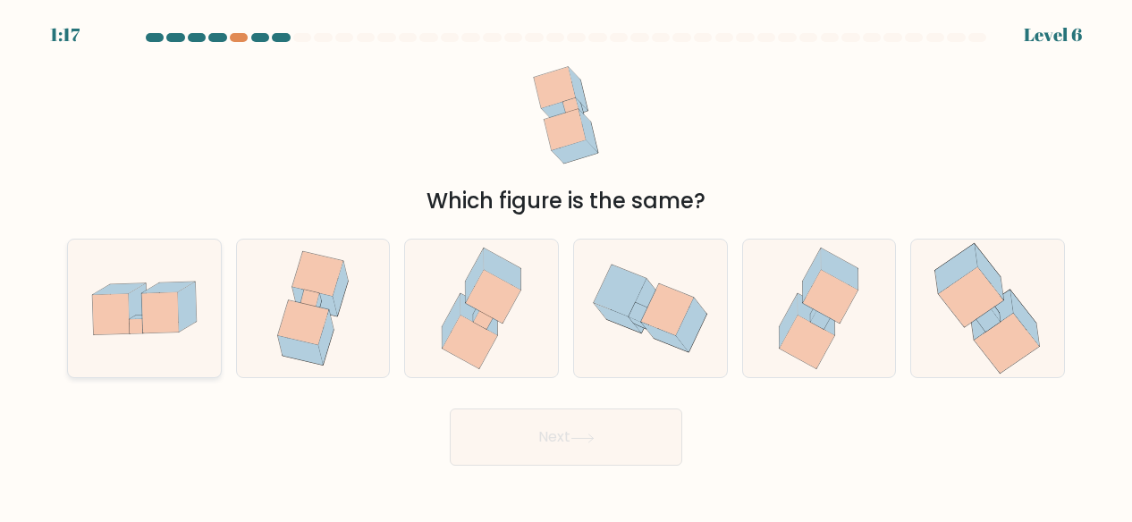
click at [212, 325] on icon at bounding box center [144, 308] width 153 height 105
click at [566, 265] on input "a." at bounding box center [566, 263] width 1 height 4
radio input "true"
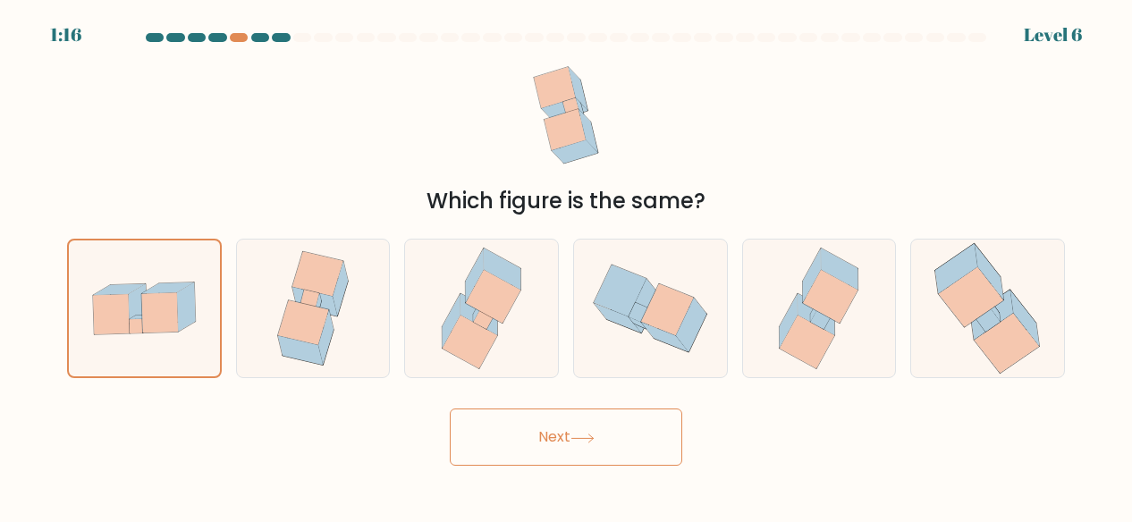
click at [477, 437] on button "Next" at bounding box center [566, 436] width 232 height 57
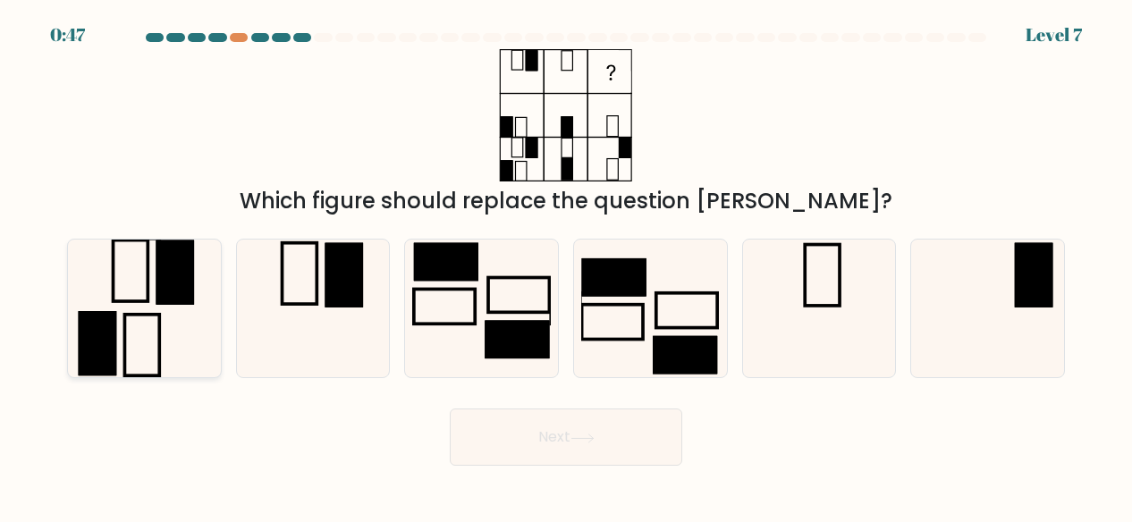
click at [129, 300] on rect at bounding box center [131, 271] width 35 height 62
click at [566, 265] on input "a." at bounding box center [566, 263] width 1 height 4
radio input "true"
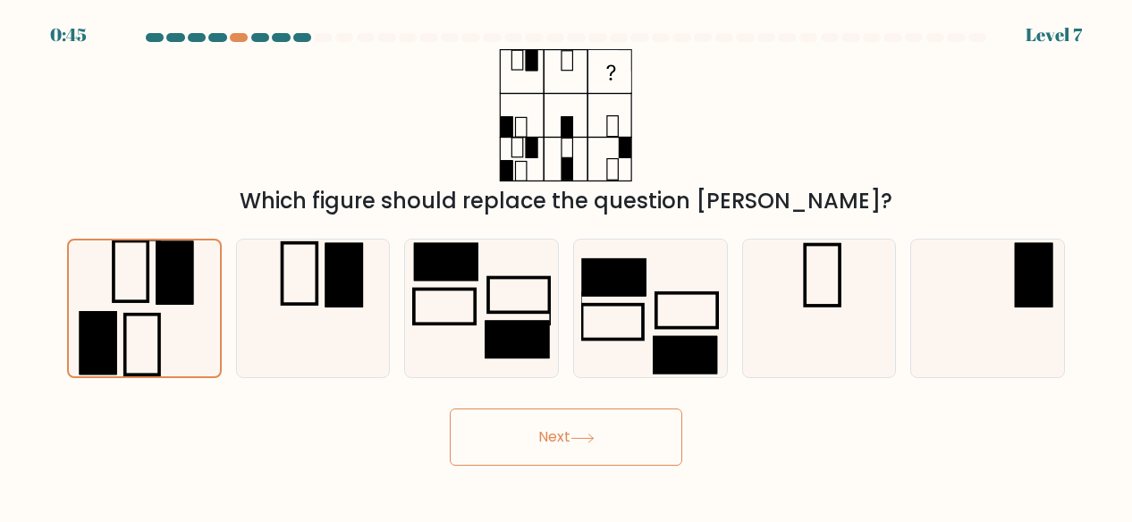
click at [497, 419] on button "Next" at bounding box center [566, 436] width 232 height 57
click at [541, 440] on button "Next" at bounding box center [566, 436] width 232 height 57
click at [540, 440] on button "Next" at bounding box center [566, 436] width 232 height 57
click at [519, 425] on button "Next" at bounding box center [566, 436] width 232 height 57
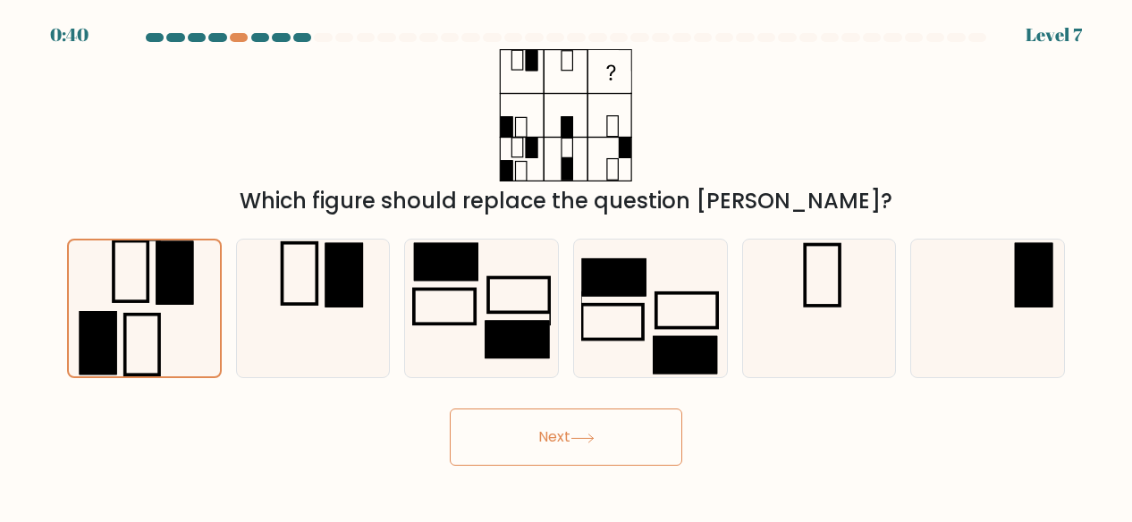
click at [519, 425] on button "Next" at bounding box center [566, 436] width 232 height 57
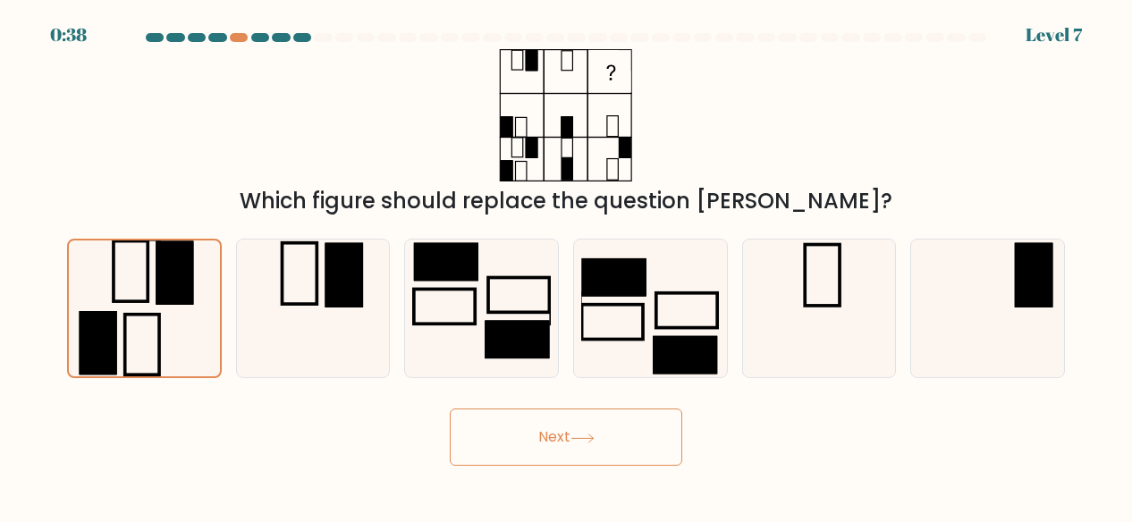
click at [519, 425] on button "Next" at bounding box center [566, 436] width 232 height 57
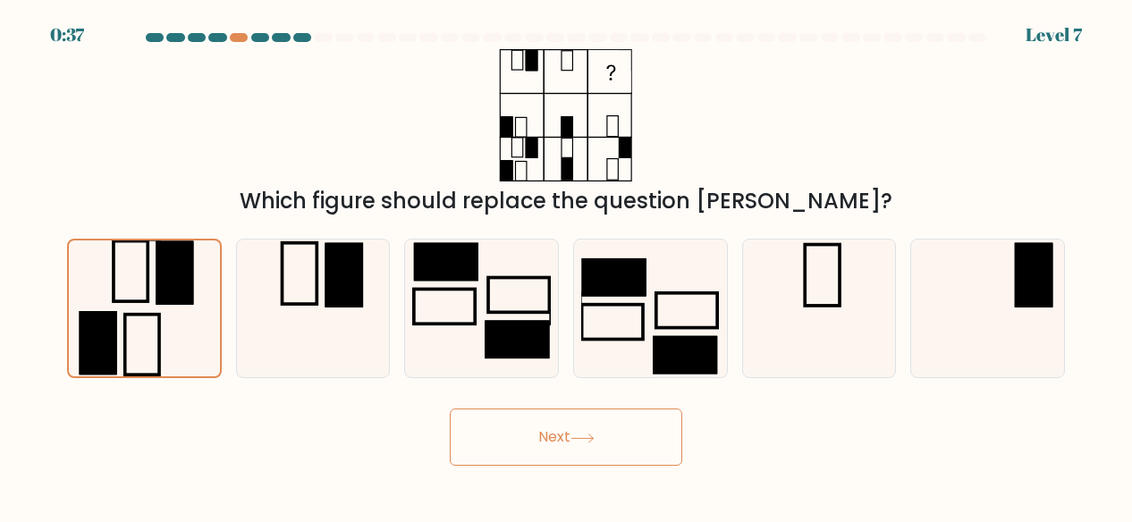
click at [519, 425] on button "Next" at bounding box center [566, 436] width 232 height 57
click at [519, 427] on button "Next" at bounding box center [566, 436] width 232 height 57
click at [518, 430] on button "Next" at bounding box center [566, 436] width 232 height 57
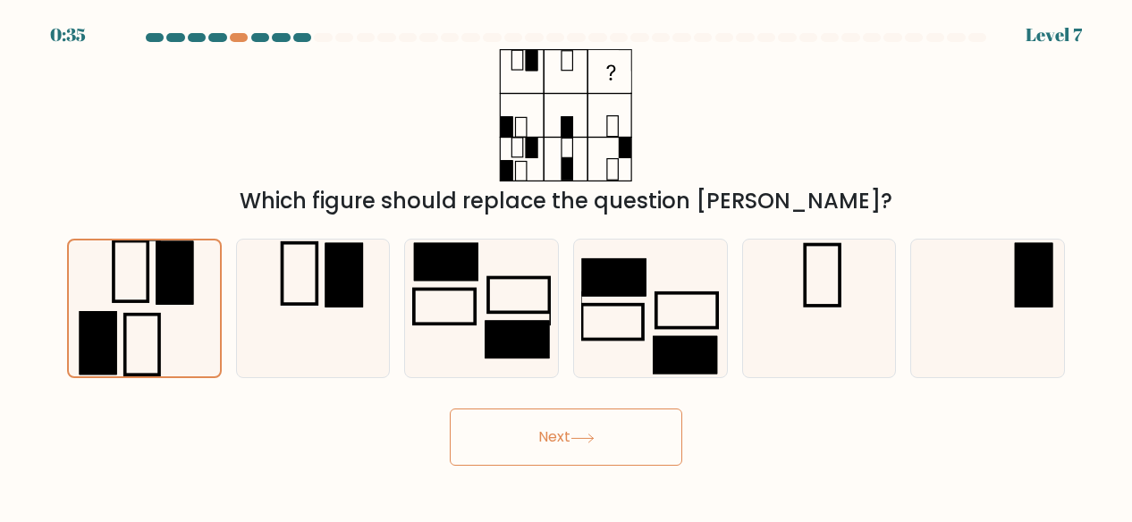
click at [518, 430] on button "Next" at bounding box center [566, 436] width 232 height 57
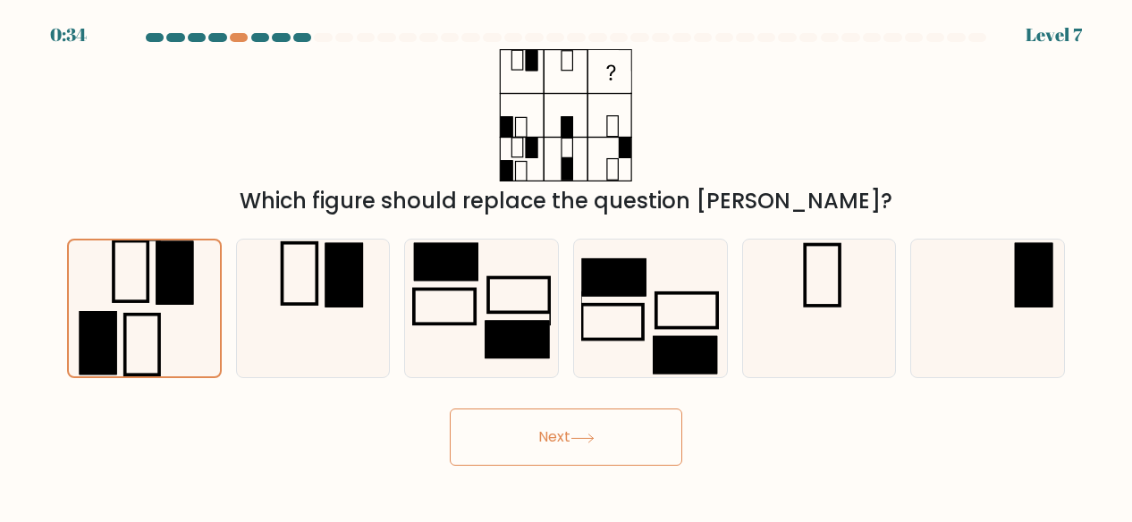
click at [518, 430] on button "Next" at bounding box center [566, 436] width 232 height 57
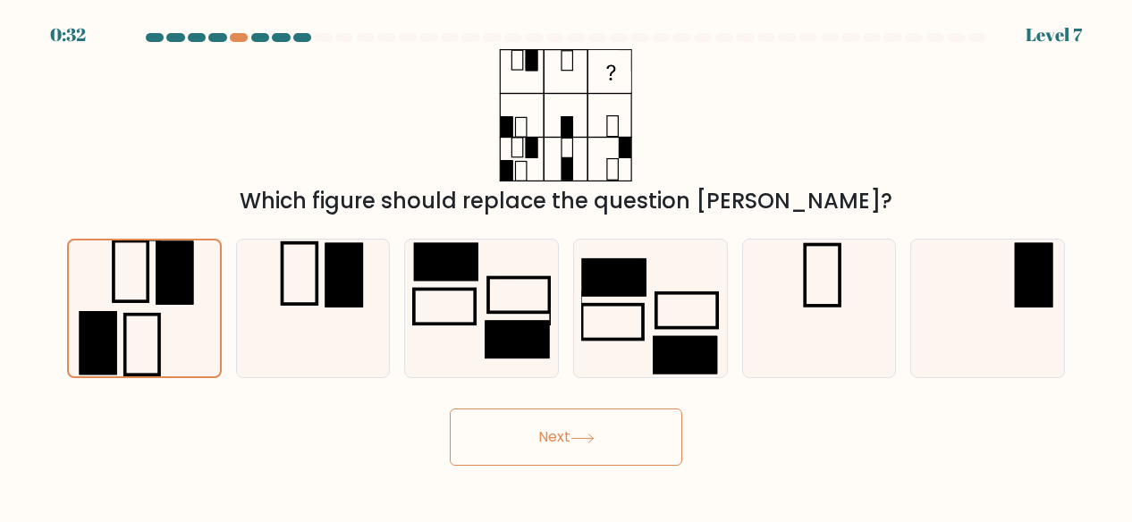
click at [518, 430] on button "Next" at bounding box center [566, 436] width 232 height 57
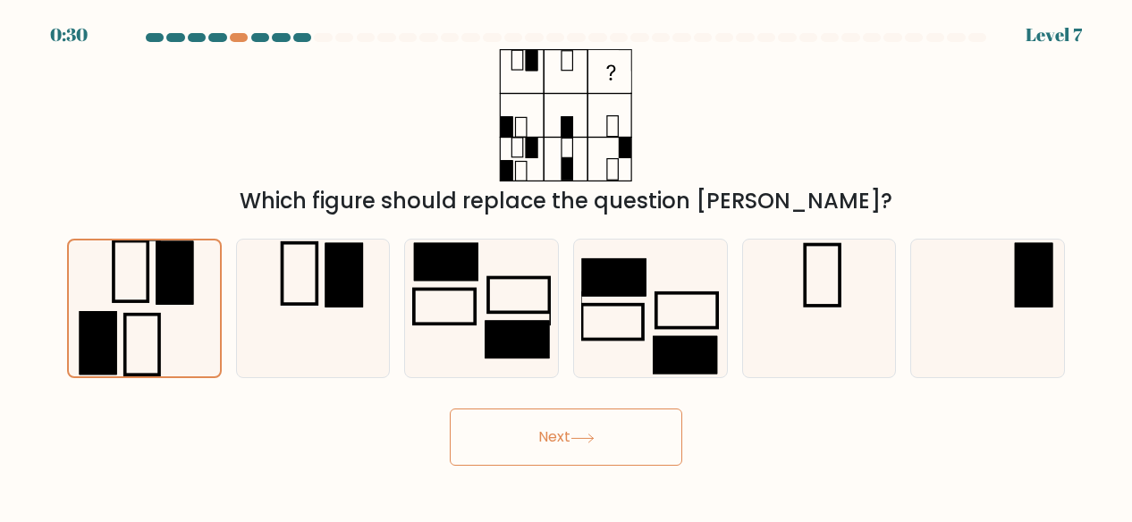
click at [518, 430] on button "Next" at bounding box center [566, 436] width 232 height 57
click at [511, 406] on div "Next" at bounding box center [565, 433] width 1019 height 66
click at [511, 407] on div "Next" at bounding box center [565, 433] width 1019 height 66
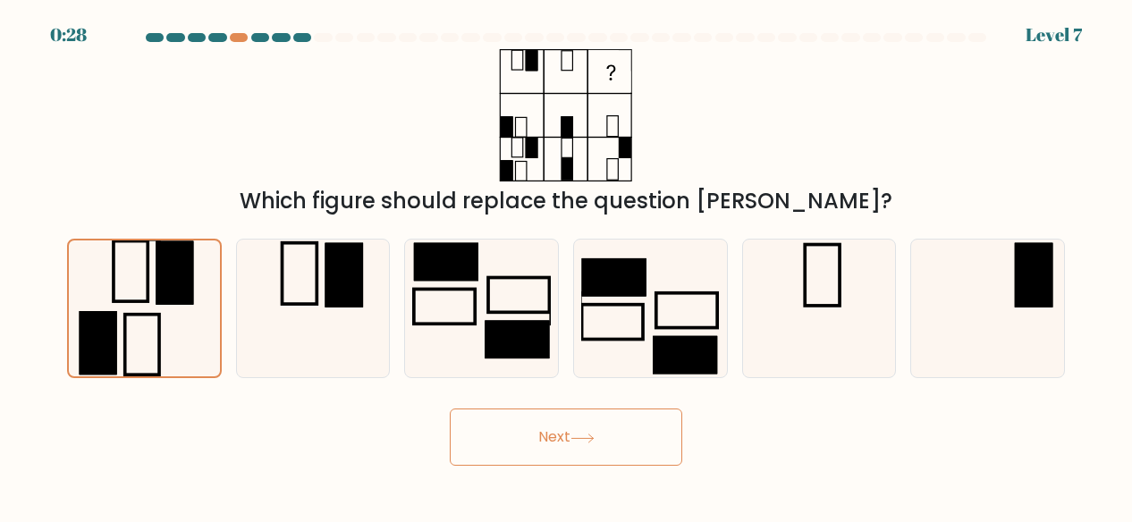
drag, startPoint x: 511, startPoint y: 407, endPoint x: 524, endPoint y: 423, distance: 20.4
click at [524, 423] on div "Next" at bounding box center [565, 433] width 1019 height 66
click at [524, 423] on button "Next" at bounding box center [566, 436] width 232 height 57
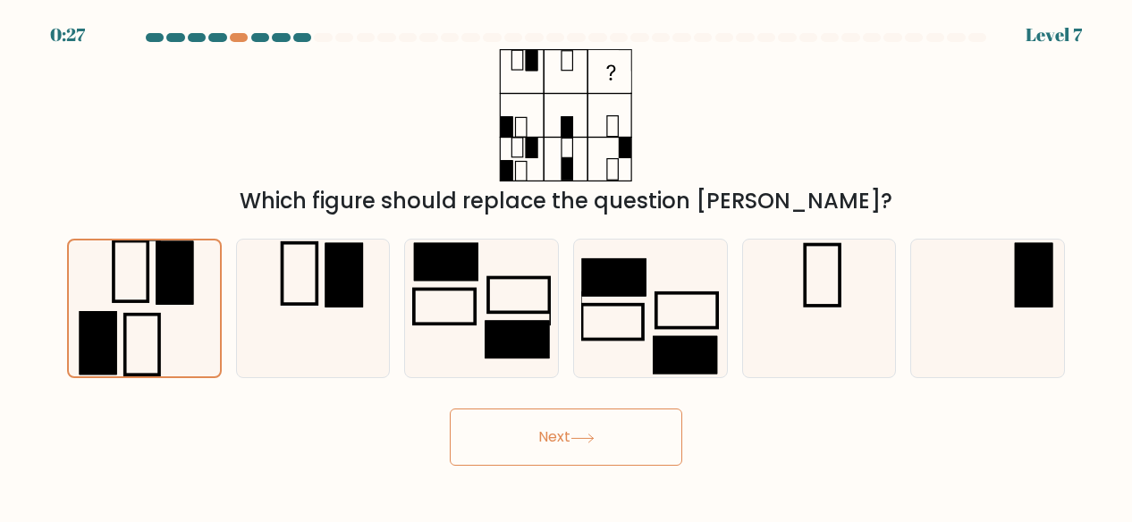
click at [524, 423] on button "Next" at bounding box center [566, 436] width 232 height 57
drag, startPoint x: 524, startPoint y: 423, endPoint x: 53, endPoint y: 103, distance: 569.5
click at [53, 103] on form at bounding box center [566, 249] width 1132 height 433
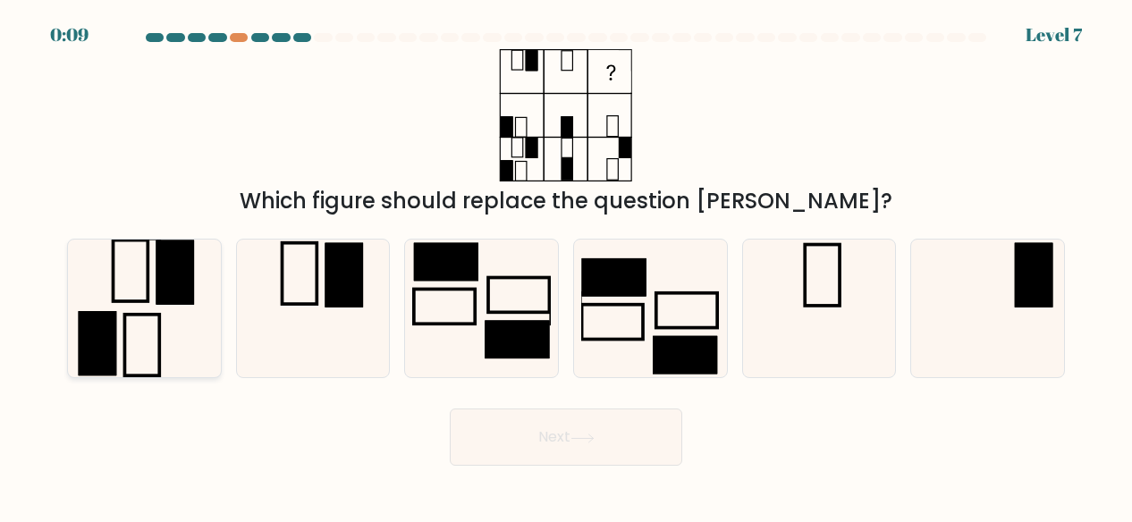
click at [136, 328] on icon at bounding box center [144, 309] width 139 height 139
click at [566, 265] on input "a." at bounding box center [566, 263] width 1 height 4
radio input "true"
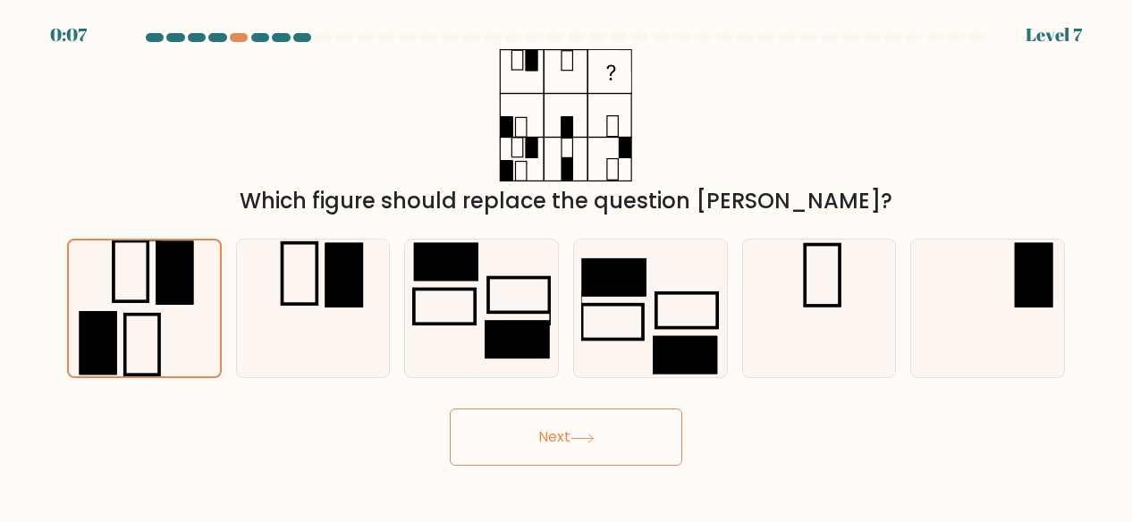
click at [492, 413] on button "Next" at bounding box center [566, 436] width 232 height 57
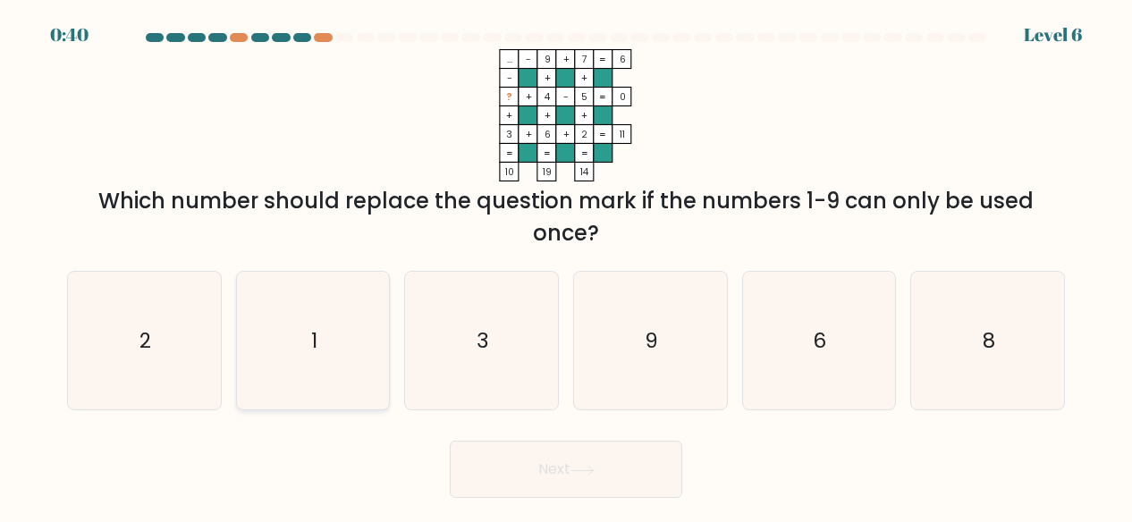
click at [307, 305] on icon "1" at bounding box center [313, 341] width 139 height 139
click at [566, 265] on input "b. 1" at bounding box center [566, 263] width 1 height 4
radio input "true"
click at [535, 459] on button "Next" at bounding box center [566, 469] width 232 height 57
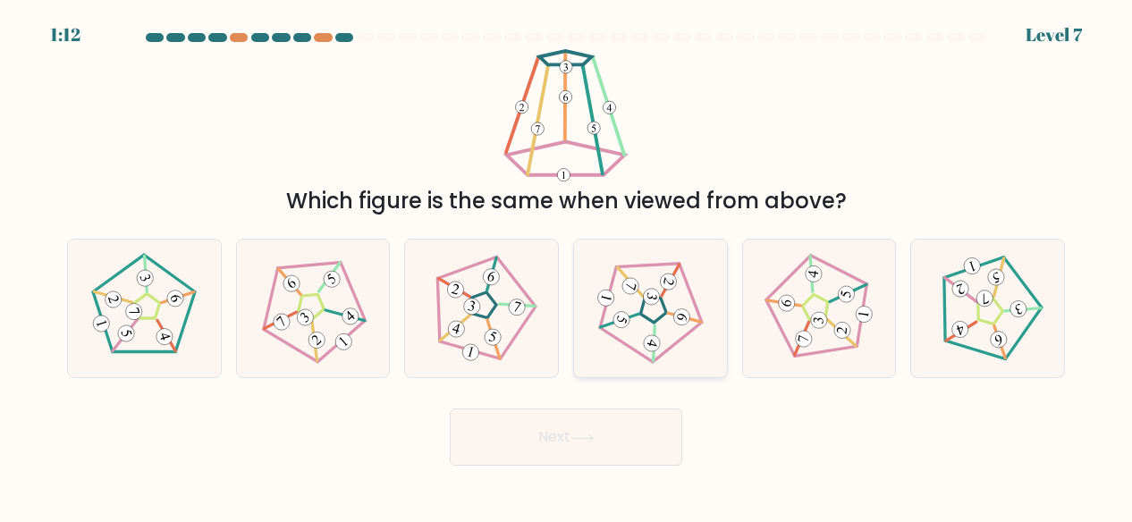
click at [605, 305] on 659 at bounding box center [606, 298] width 20 height 20
click at [567, 265] on input "d." at bounding box center [566, 263] width 1 height 4
radio input "true"
click at [559, 443] on button "Next" at bounding box center [566, 436] width 232 height 57
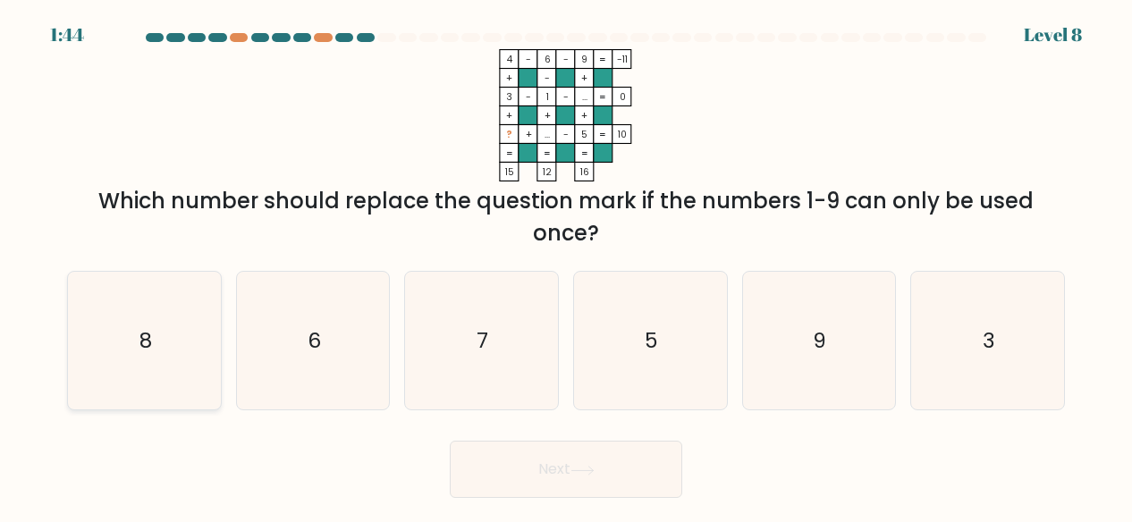
click at [138, 326] on icon "8" at bounding box center [144, 341] width 139 height 139
click at [566, 265] on input "a. 8" at bounding box center [566, 263] width 1 height 4
radio input "true"
click at [509, 484] on button "Next" at bounding box center [566, 469] width 232 height 57
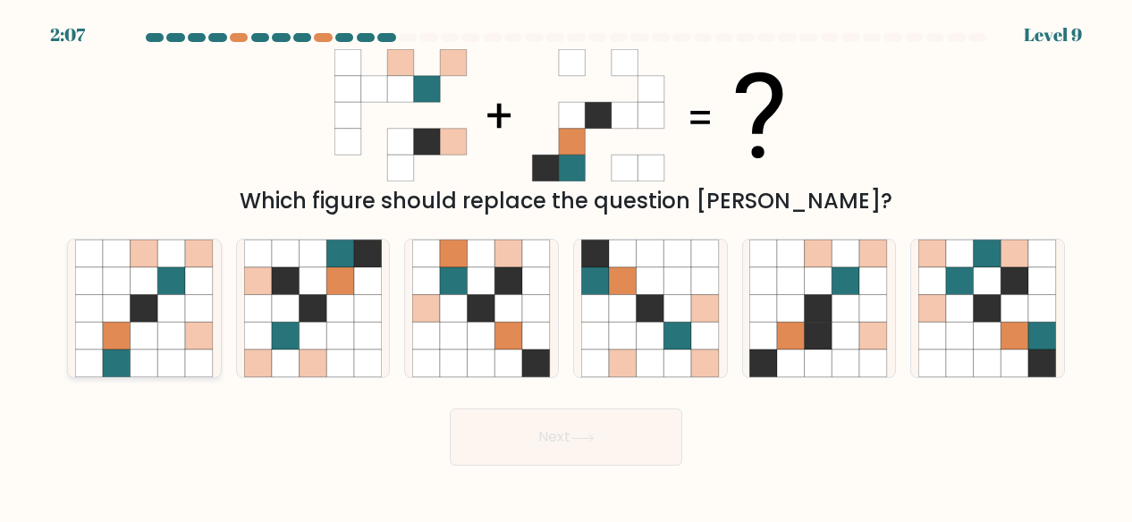
click at [114, 371] on icon at bounding box center [117, 363] width 28 height 28
click at [566, 265] on input "a." at bounding box center [566, 263] width 1 height 4
radio input "true"
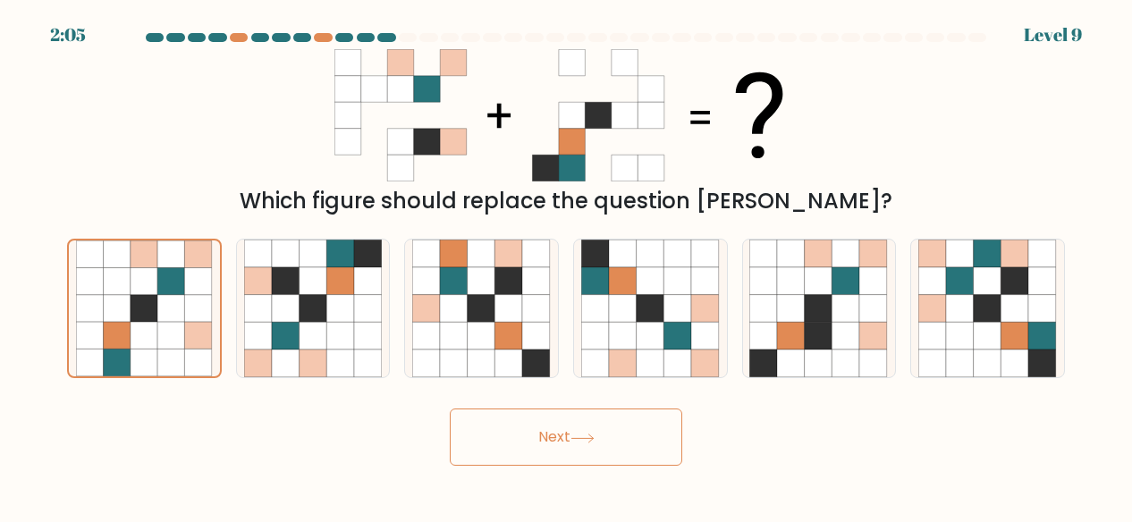
click at [498, 424] on button "Next" at bounding box center [566, 436] width 232 height 57
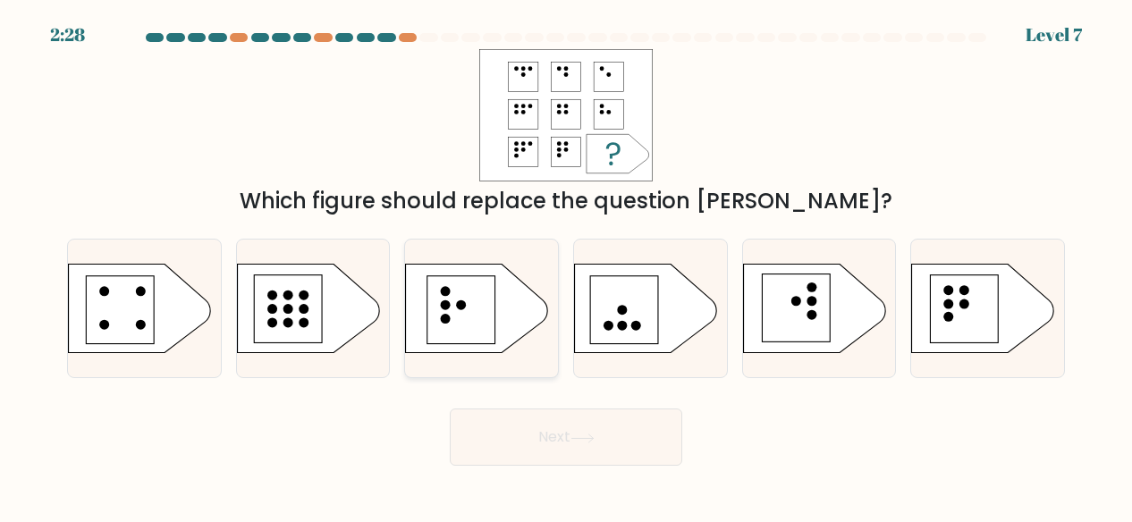
click at [451, 311] on rect at bounding box center [461, 309] width 68 height 68
click at [566, 265] on input "c." at bounding box center [566, 263] width 1 height 4
radio input "true"
click at [527, 437] on button "Next" at bounding box center [566, 436] width 232 height 57
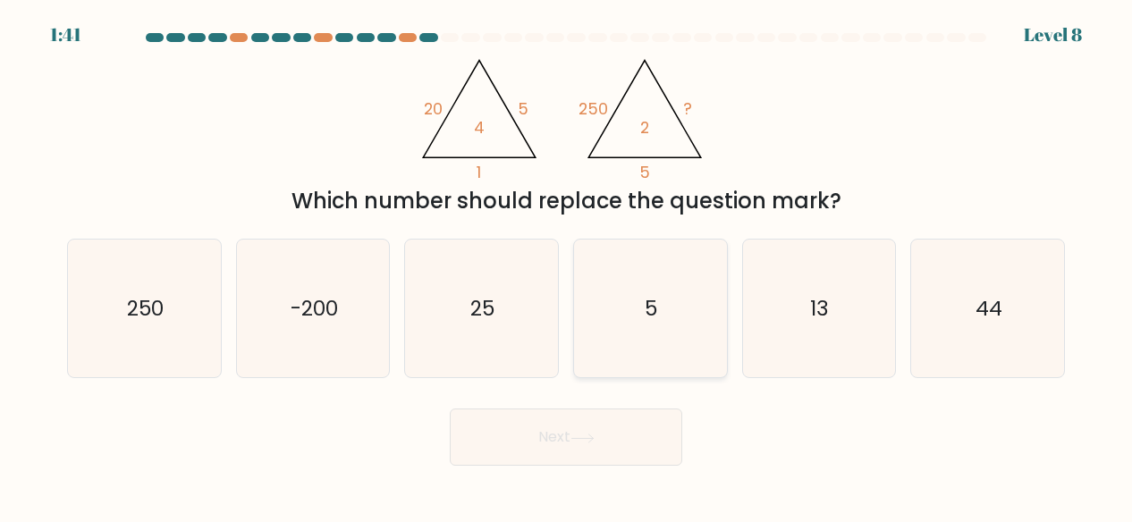
click at [670, 338] on icon "5" at bounding box center [650, 309] width 139 height 139
click at [567, 265] on input "d. 5" at bounding box center [566, 263] width 1 height 4
radio input "true"
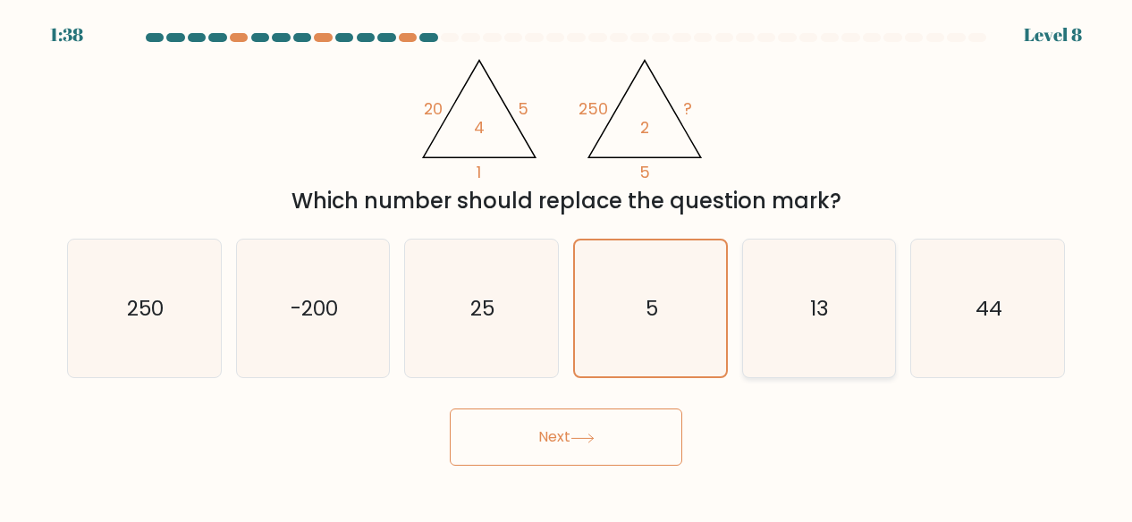
click at [795, 319] on icon "13" at bounding box center [818, 309] width 139 height 139
click at [567, 265] on input "e. 13" at bounding box center [566, 263] width 1 height 4
radio input "true"
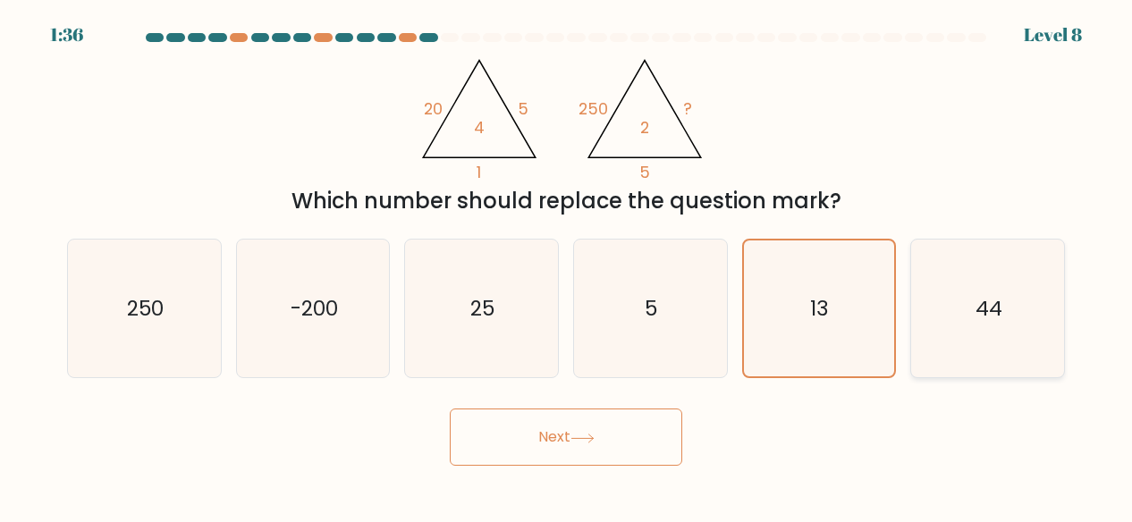
click at [958, 326] on icon "44" at bounding box center [987, 309] width 139 height 139
click at [567, 265] on input "f. 44" at bounding box center [566, 263] width 1 height 4
radio input "true"
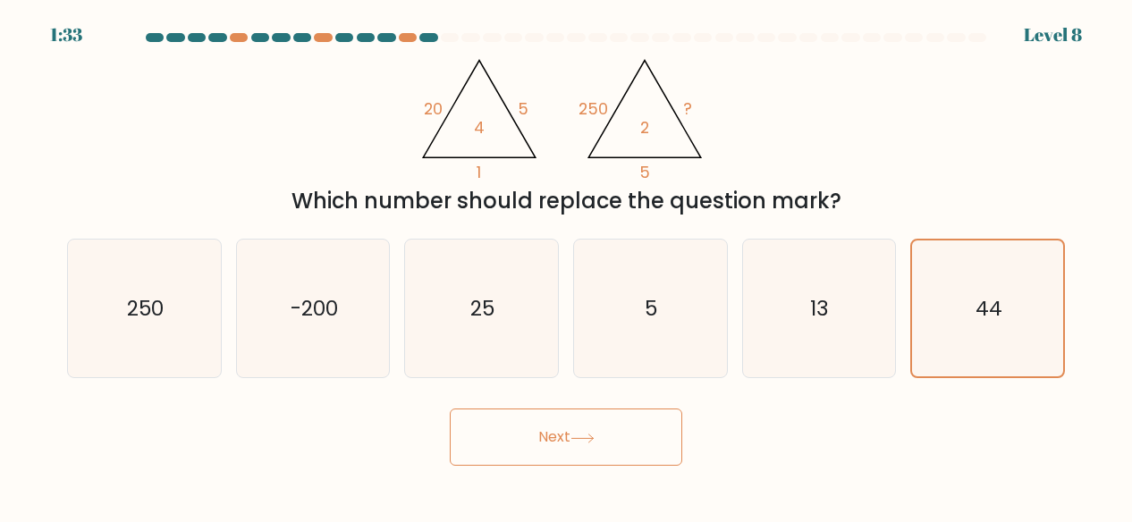
click at [552, 438] on button "Next" at bounding box center [566, 436] width 232 height 57
